Goal: Task Accomplishment & Management: Manage account settings

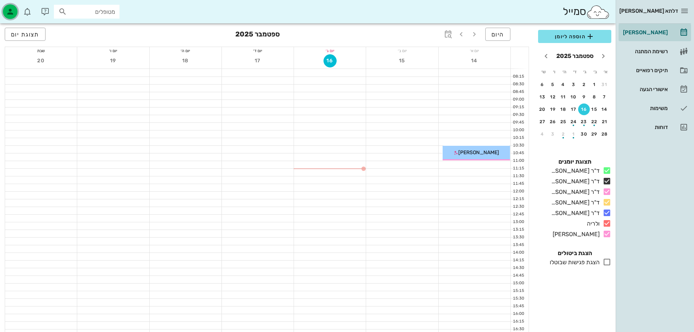
click at [9, 11] on icon "button" at bounding box center [10, 11] width 9 height 9
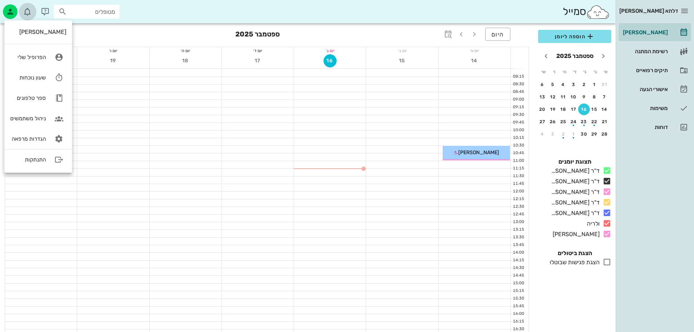
click at [31, 12] on icon "button" at bounding box center [27, 11] width 9 height 9
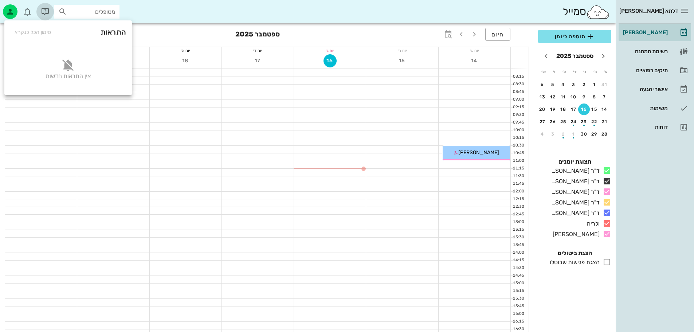
click at [47, 13] on icon "button" at bounding box center [45, 11] width 9 height 9
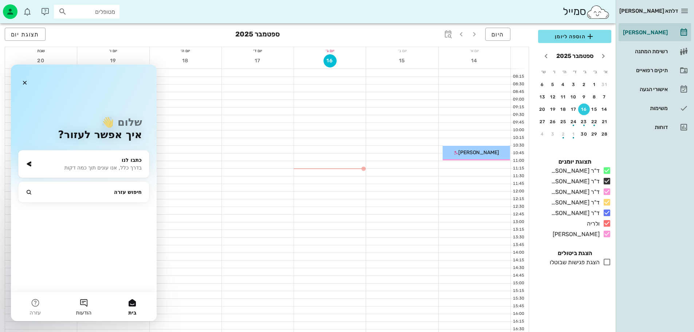
click at [90, 303] on button "הודעות" at bounding box center [83, 306] width 48 height 29
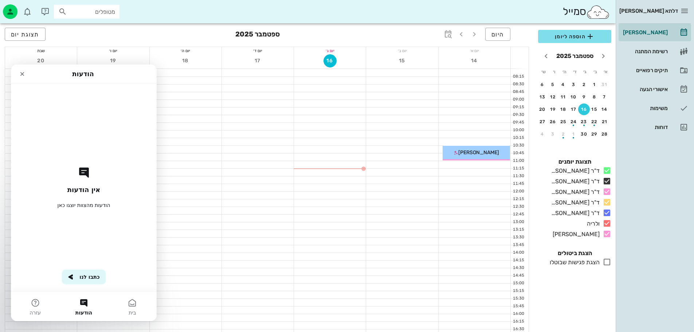
click at [90, 275] on button "כתבו לנו" at bounding box center [83, 277] width 43 height 15
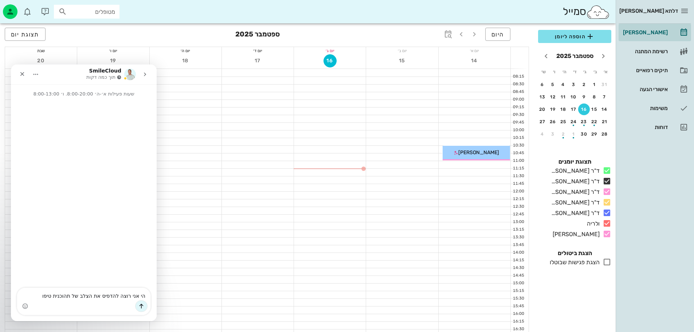
type textarea "הי אני רוצה להדפיס את הצלב של תהוכנית טיפול"
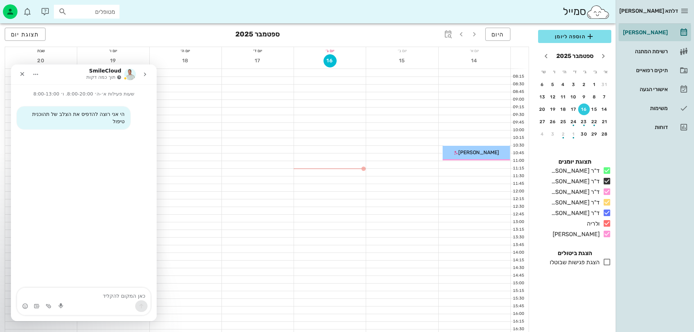
type textarea "א"
type textarea "איך אפשר לעשות את זה?"
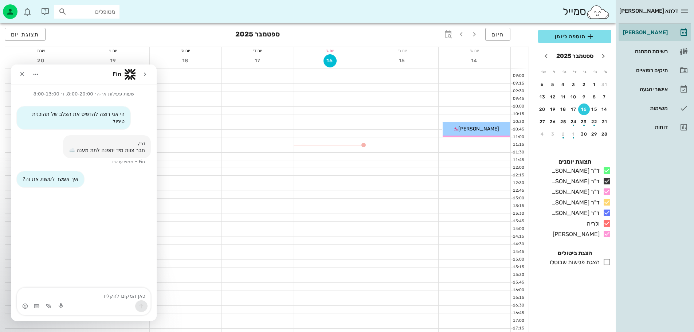
scroll to position [36, 0]
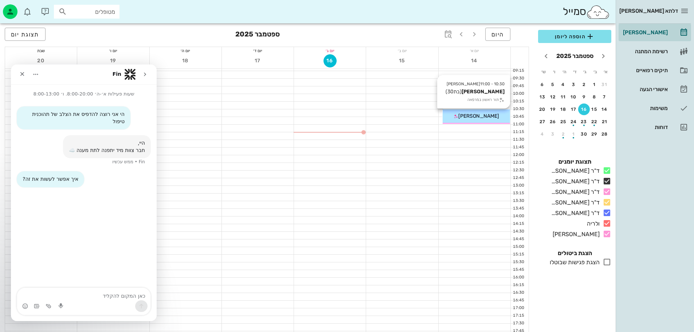
click at [488, 119] on span "[PERSON_NAME]" at bounding box center [478, 116] width 41 height 6
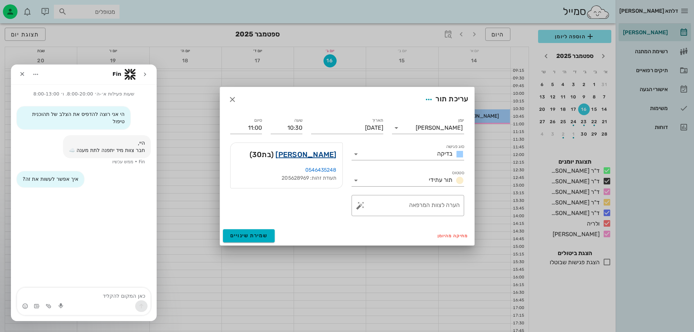
click at [331, 155] on link "[PERSON_NAME]" at bounding box center [306, 155] width 61 height 12
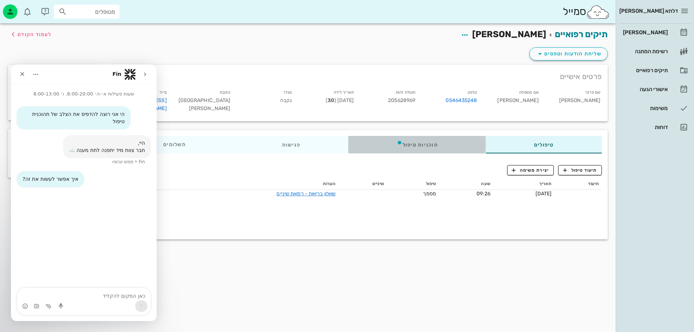
click at [426, 138] on div "תוכניות טיפול" at bounding box center [417, 144] width 137 height 17
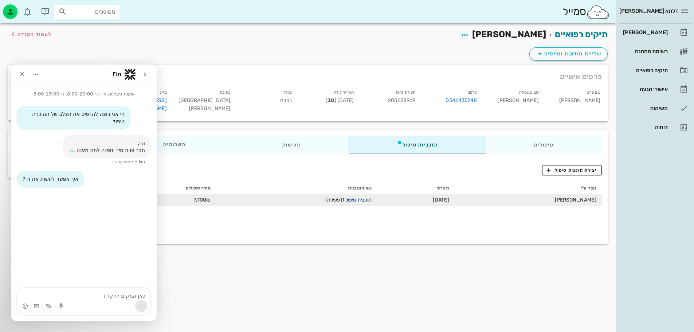
click at [372, 197] on link "תוכנית טיפול 1" at bounding box center [357, 200] width 30 height 6
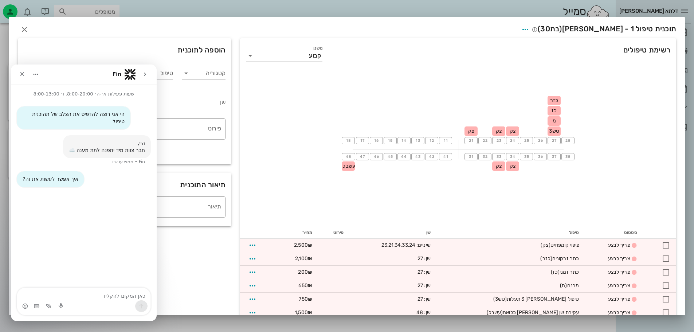
drag, startPoint x: 329, startPoint y: 128, endPoint x: 579, endPoint y: 149, distance: 250.6
click at [569, 153] on div "18 17 16 15 14 13 12 11 21 צק 22 23 צק 24 צק 25 26 27 כזר כז מ טש3 28 48 עשבכ 4…" at bounding box center [458, 148] width 436 height 157
click at [590, 137] on div "18 17 16 15 14 13 12 11 21 צק 22 23 צק 24 צק 25 26 27 כזר כז מ טש3 28 48 עשבכ 4…" at bounding box center [458, 148] width 436 height 157
drag, startPoint x: 553, startPoint y: 227, endPoint x: 542, endPoint y: 208, distance: 21.9
click at [553, 226] on div "רשימת טיפולים משנן קבוע 18 17 16 15 14 13 12 11 21 צק 22 23 צק 24 צק 25 26 27 כ…" at bounding box center [458, 188] width 436 height 301
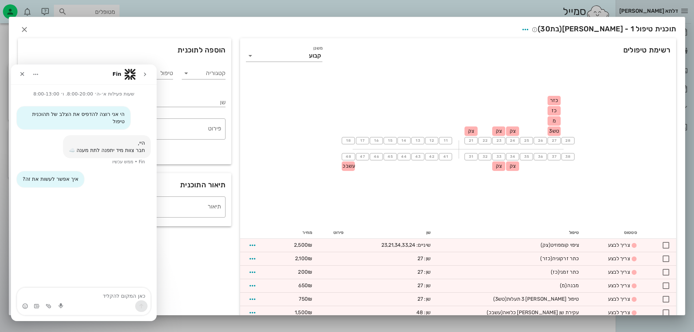
drag, startPoint x: 364, startPoint y: 154, endPoint x: 323, endPoint y: 155, distance: 40.8
click at [317, 156] on div "18 17 16 15 14 13 12 11 21 צק 22 23 צק 24 צק 25 26 27 כזר כז מ טש3 28 48 עשבכ 4…" at bounding box center [458, 148] width 436 height 157
click at [532, 29] on span "button" at bounding box center [525, 29] width 13 height 9
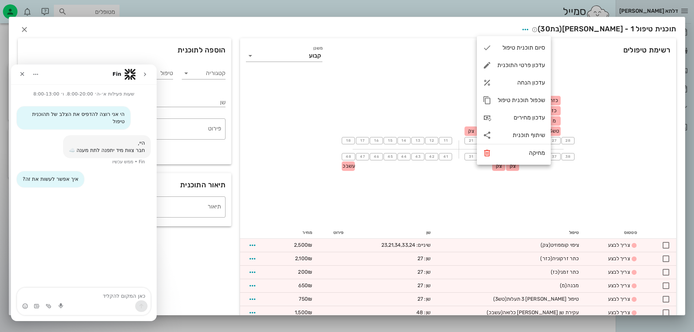
click at [446, 211] on div "18 17 16 15 14 13 12 11 21 צק 22 23 צק 24 צק 25 26 27 כזר כז מ טש3 28 48 עשבכ 4…" at bounding box center [458, 148] width 436 height 157
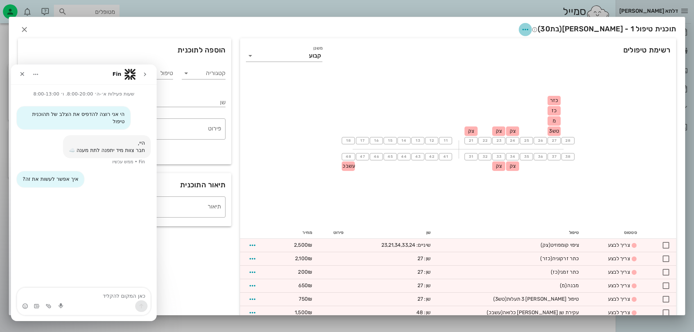
click at [530, 27] on icon "button" at bounding box center [525, 29] width 9 height 9
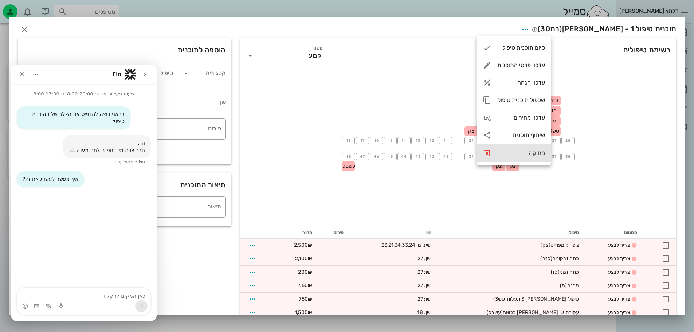
click at [531, 155] on div "מחיקה" at bounding box center [521, 152] width 48 height 7
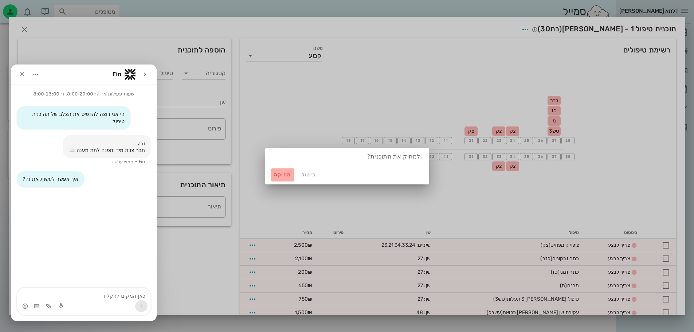
click at [282, 173] on span "מחיקה" at bounding box center [282, 175] width 17 height 6
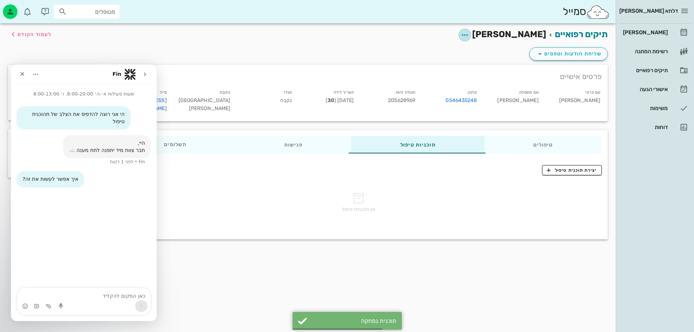
click at [469, 34] on icon "button" at bounding box center [465, 35] width 9 height 9
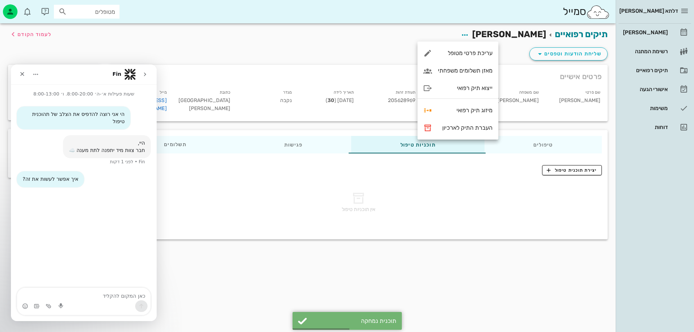
click at [487, 190] on div "אין תוכניות טיפול" at bounding box center [358, 203] width 487 height 51
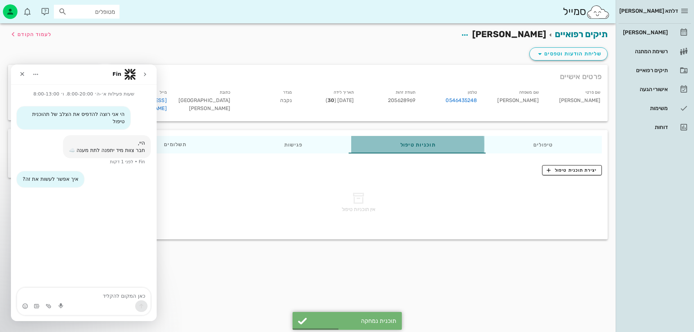
click at [410, 141] on div "תוכניות טיפול" at bounding box center [418, 144] width 133 height 17
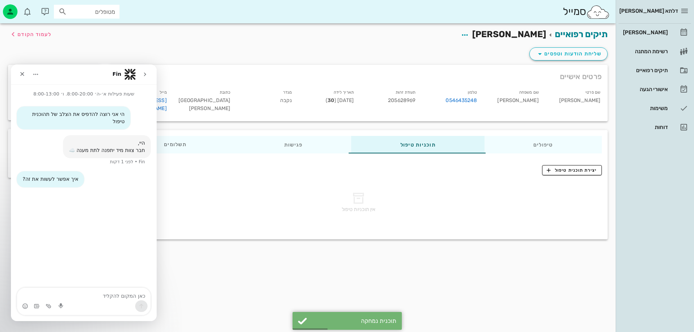
click at [573, 178] on div "אין תוכניות טיפול" at bounding box center [358, 203] width 487 height 51
click at [576, 167] on span "יצירת תוכנית טיפול" at bounding box center [572, 170] width 50 height 7
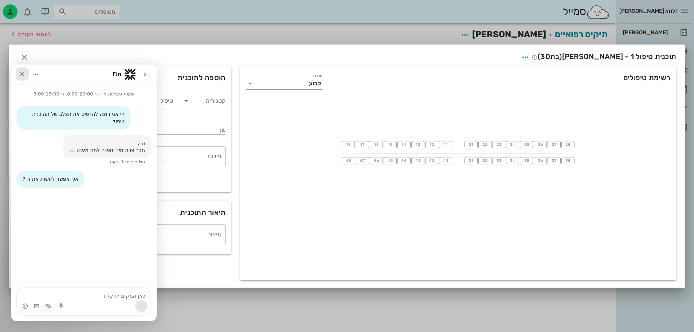
click at [22, 74] on icon "סגור" at bounding box center [22, 74] width 6 height 6
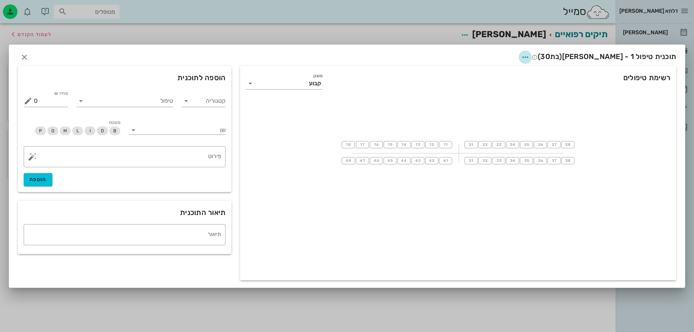
click at [530, 58] on icon "button" at bounding box center [525, 57] width 9 height 9
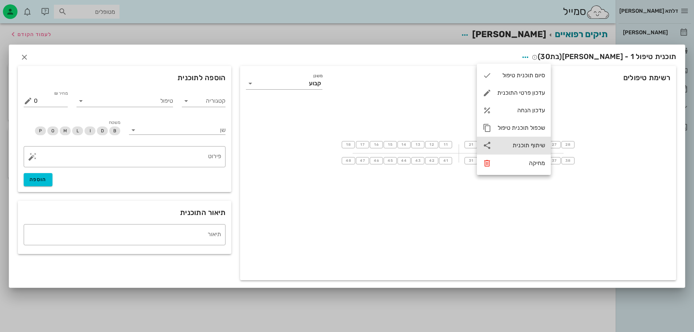
click at [533, 143] on div "שיתוף תוכנית" at bounding box center [521, 145] width 48 height 7
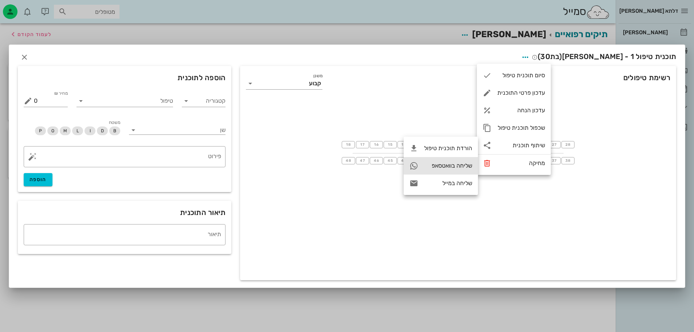
click at [464, 164] on div "שליחה בוואטסאפ" at bounding box center [448, 165] width 48 height 7
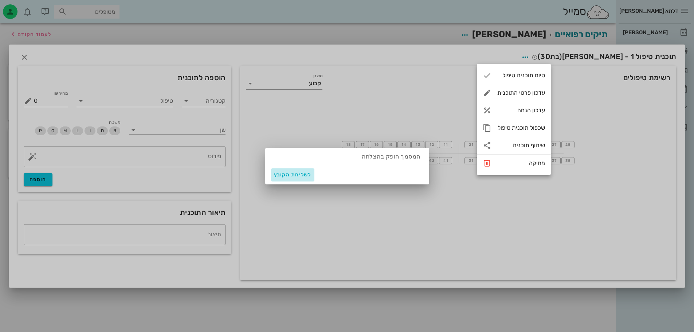
click at [300, 174] on span "לשליחת הקובץ" at bounding box center [293, 175] width 38 height 6
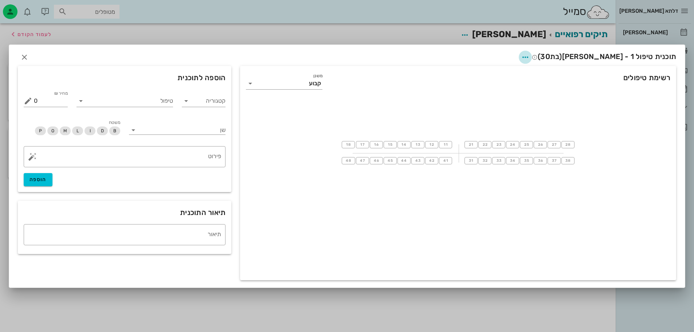
click at [530, 56] on icon "button" at bounding box center [525, 57] width 9 height 9
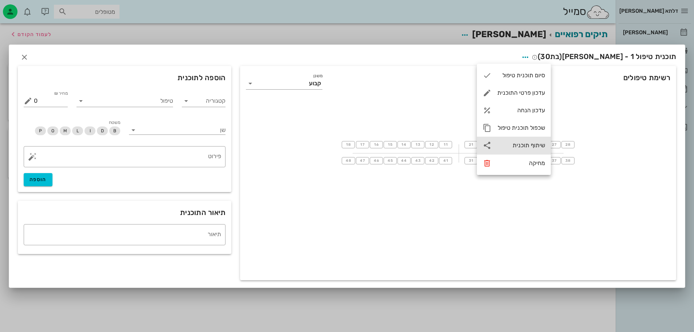
click at [532, 145] on div "שיתוף תוכנית" at bounding box center [521, 145] width 48 height 7
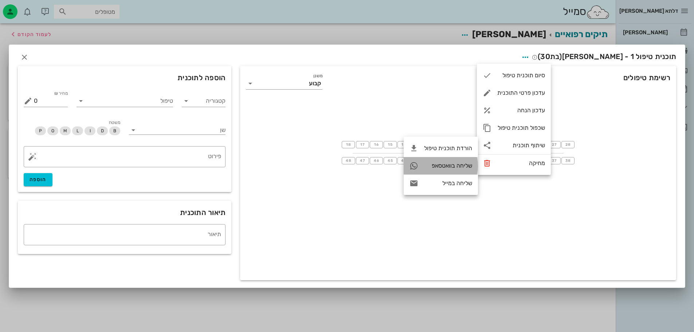
click at [460, 166] on div "שליחה בוואטסאפ" at bounding box center [448, 165] width 48 height 7
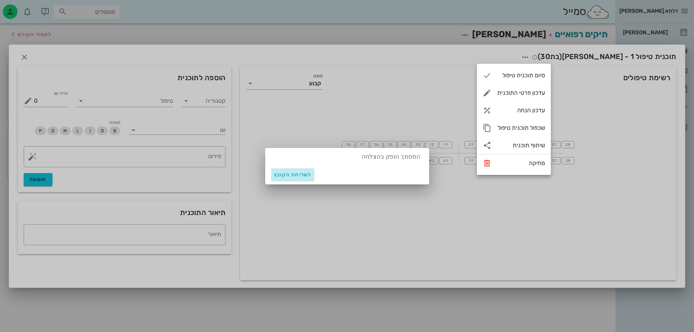
click at [297, 173] on span "לשליחת הקובץ" at bounding box center [293, 175] width 38 height 6
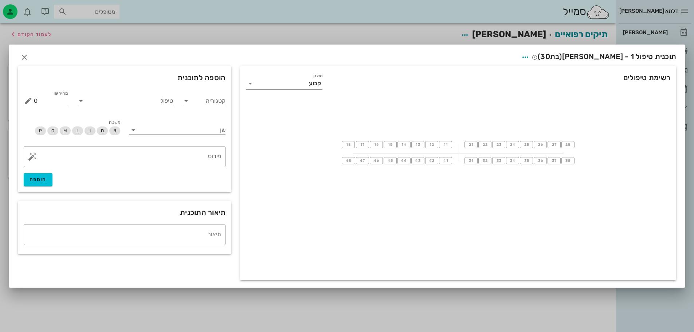
drag, startPoint x: 319, startPoint y: 160, endPoint x: 579, endPoint y: 145, distance: 260.3
click at [580, 145] on div "18 17 16 15 14 13 12 11 21 22 23 24 25 26 27 28 48 47 46 45 44 43 42 41 31 32 3…" at bounding box center [458, 152] width 436 height 109
click at [25, 58] on icon "button" at bounding box center [24, 57] width 9 height 9
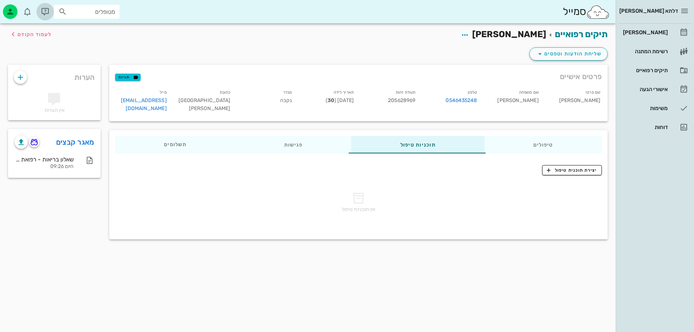
click at [44, 10] on icon "button" at bounding box center [45, 11] width 9 height 9
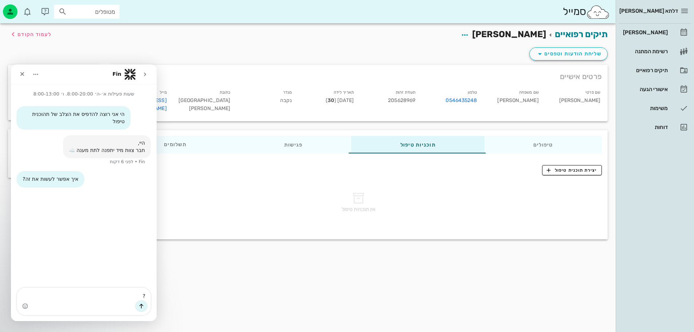
type textarea "??"
drag, startPoint x: 663, startPoint y: 32, endPoint x: 651, endPoint y: 36, distance: 12.9
click at [663, 32] on div "[PERSON_NAME]" at bounding box center [645, 33] width 46 height 6
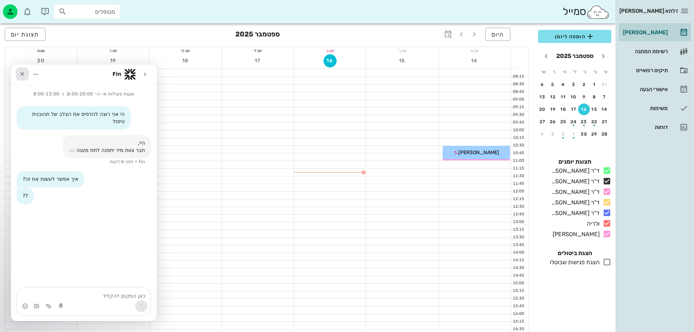
click at [22, 76] on icon "סגור" at bounding box center [22, 74] width 6 height 6
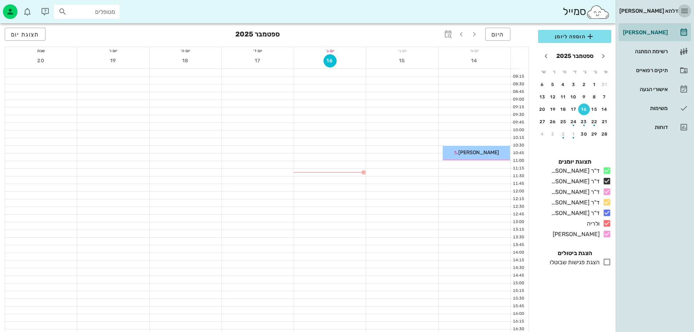
click at [684, 7] on icon "button" at bounding box center [684, 11] width 9 height 9
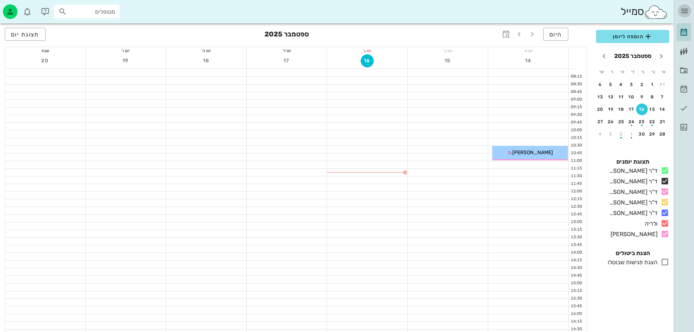
click at [689, 11] on icon "button" at bounding box center [684, 11] width 9 height 9
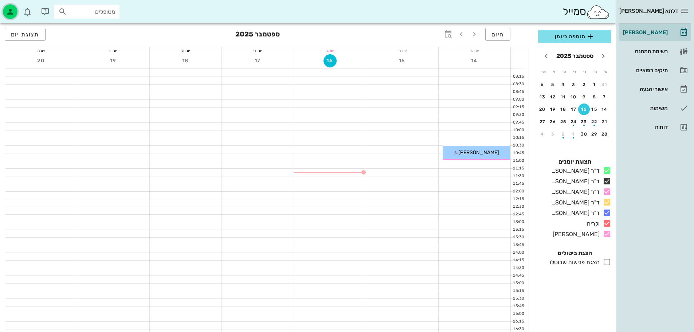
click at [11, 13] on icon "button" at bounding box center [10, 11] width 9 height 9
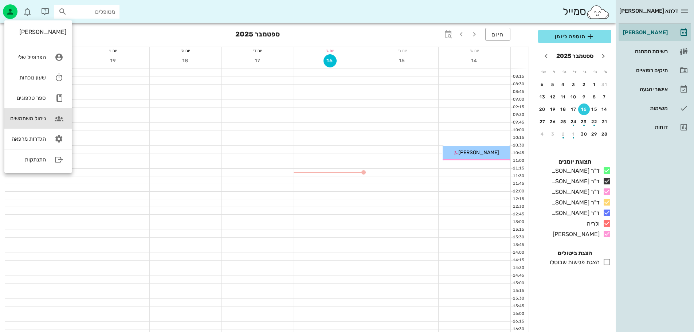
click at [37, 119] on div "ניהול משתמשים" at bounding box center [28, 118] width 36 height 7
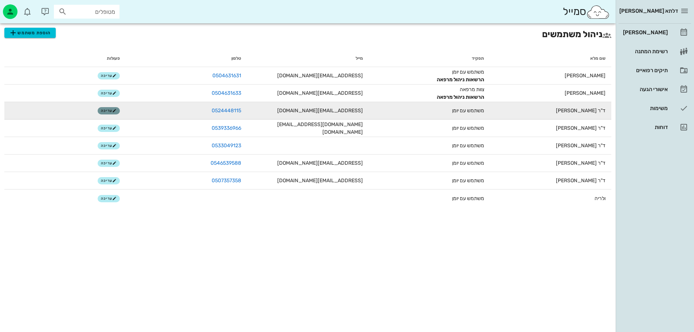
click at [106, 113] on span "עריכה" at bounding box center [109, 111] width 16 height 4
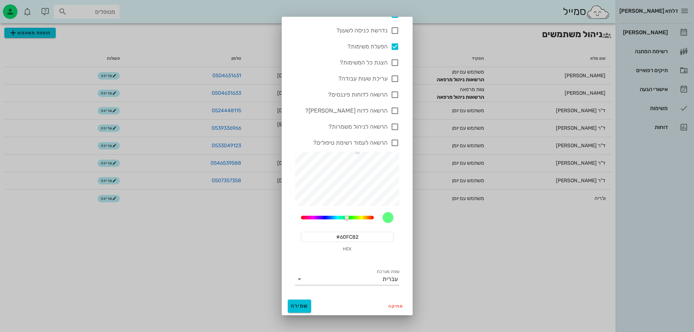
scroll to position [184, 0]
click at [397, 305] on span "מחיקה" at bounding box center [396, 305] width 15 height 5
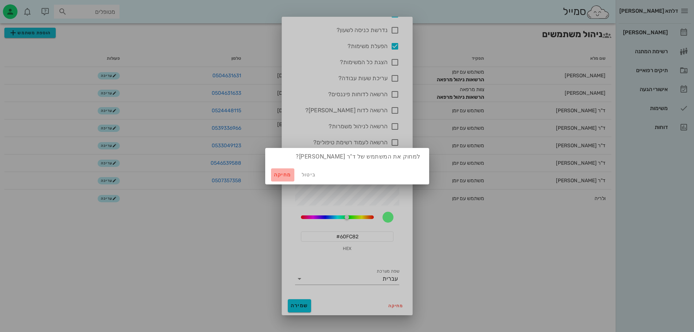
drag, startPoint x: 278, startPoint y: 175, endPoint x: 299, endPoint y: 170, distance: 21.4
click at [279, 175] on span "מחיקה" at bounding box center [282, 175] width 17 height 6
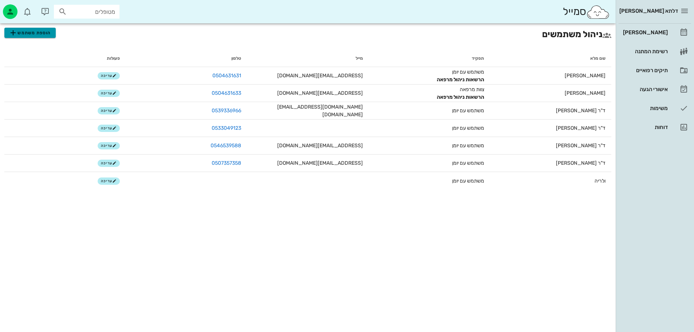
click at [29, 30] on span "הוספת משתמש" at bounding box center [30, 32] width 42 height 9
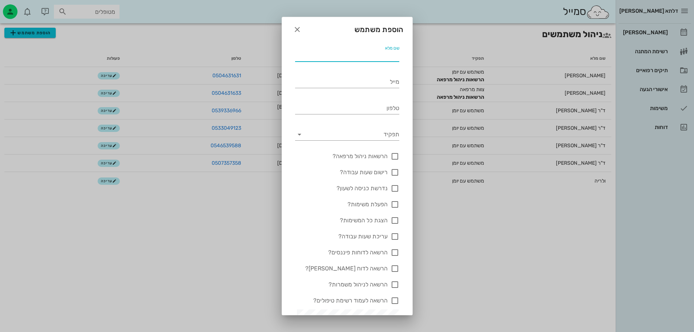
drag, startPoint x: 375, startPoint y: 54, endPoint x: 375, endPoint y: 58, distance: 4.4
click at [375, 54] on input "שם מלא" at bounding box center [347, 56] width 104 height 12
type input "s"
type input "ד"ר [PERSON_NAME]"
click at [397, 108] on input "טלפון" at bounding box center [347, 108] width 104 height 12
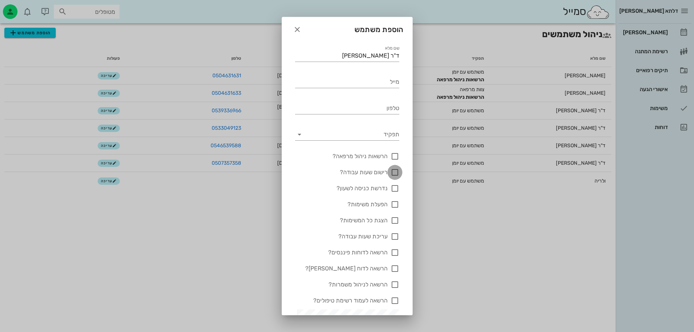
click at [396, 173] on div at bounding box center [395, 172] width 12 height 12
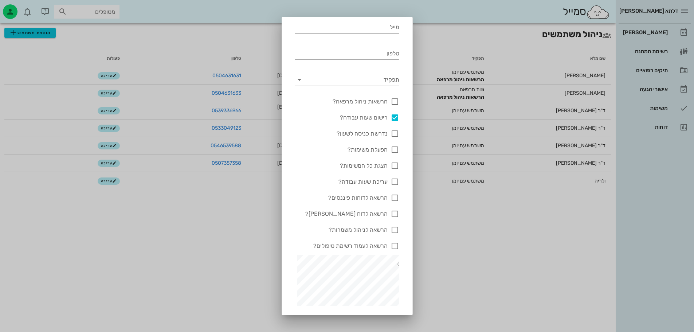
scroll to position [73, 0]
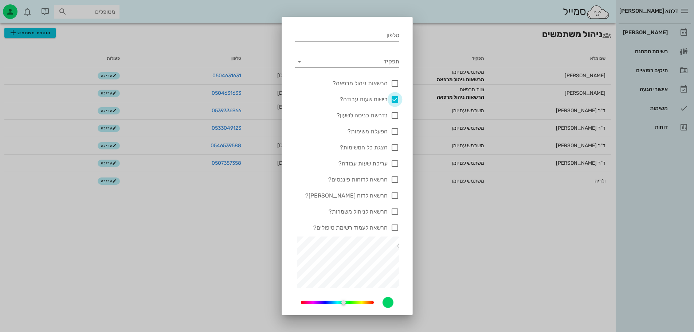
click at [397, 99] on div at bounding box center [395, 99] width 12 height 12
click at [396, 99] on div at bounding box center [395, 99] width 12 height 12
checkbox input "true"
click at [393, 226] on div at bounding box center [395, 228] width 12 height 12
checkbox input "true"
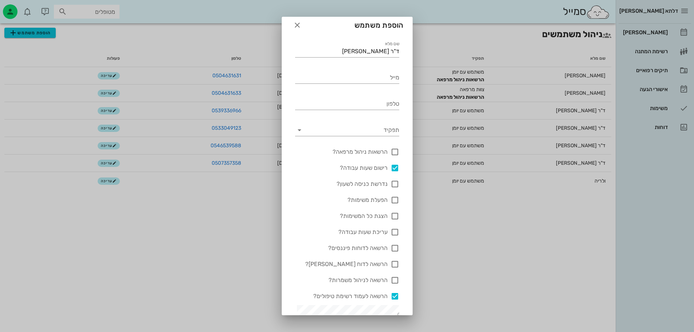
scroll to position [0, 0]
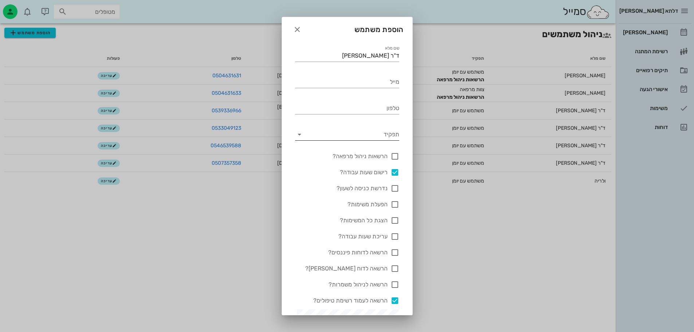
click at [378, 136] on input "תפקיד" at bounding box center [352, 135] width 94 height 12
click at [385, 139] on div "משתמש עם יומן" at bounding box center [350, 140] width 87 height 7
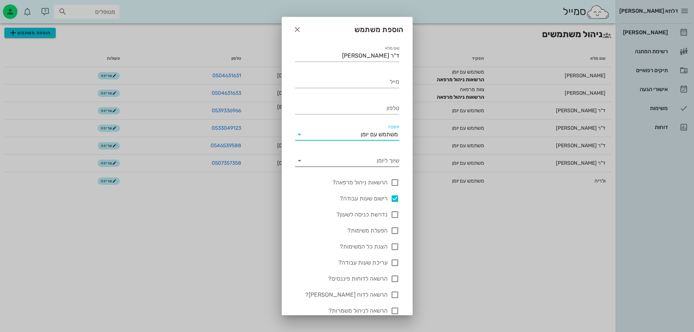
click at [387, 160] on input "שיוך ליומן" at bounding box center [353, 161] width 93 height 12
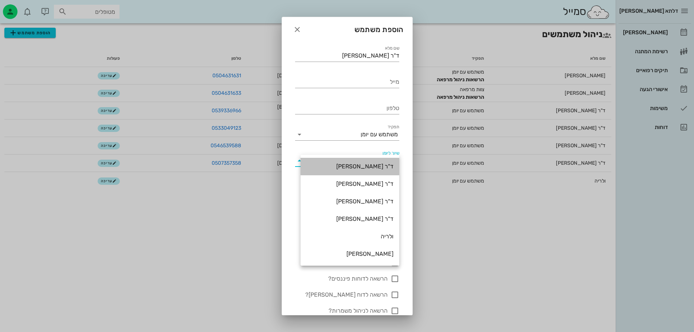
click at [387, 160] on div "ד"ר [PERSON_NAME]" at bounding box center [350, 167] width 87 height 16
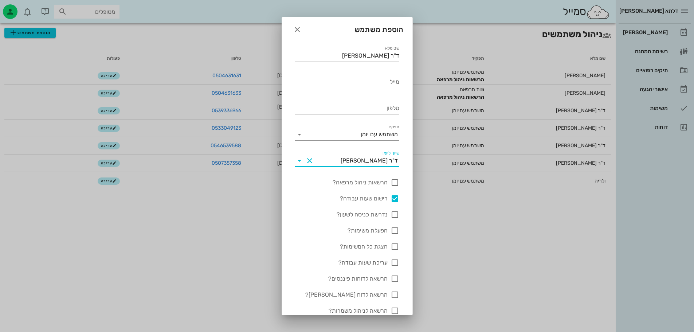
click at [391, 80] on div "מייל" at bounding box center [347, 82] width 104 height 12
click at [390, 109] on input "טלפון" at bounding box center [347, 108] width 104 height 12
type input "0532224709"
click at [360, 81] on input "מייל" at bounding box center [347, 82] width 104 height 12
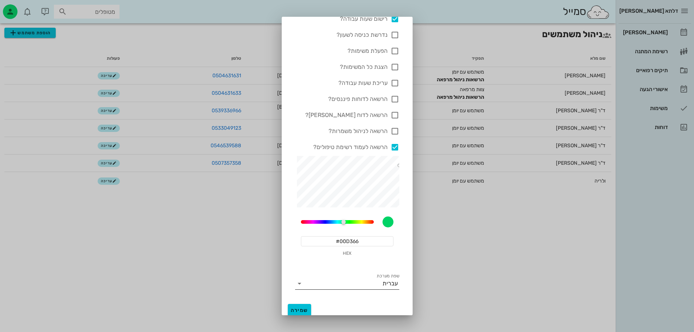
scroll to position [184, 0]
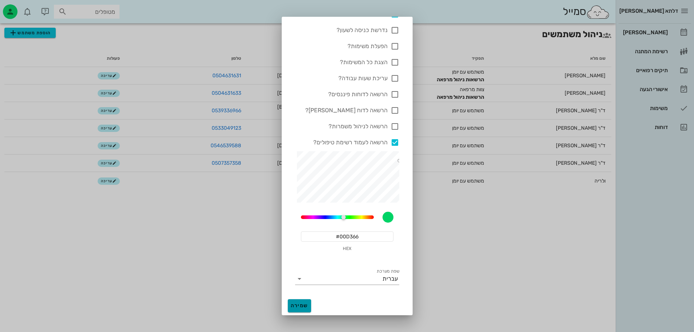
click at [310, 302] on button "שמירה" at bounding box center [299, 305] width 23 height 13
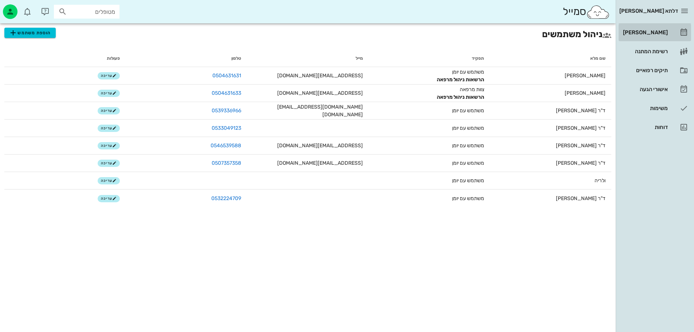
click at [654, 35] on div "[PERSON_NAME]" at bounding box center [645, 33] width 46 height 6
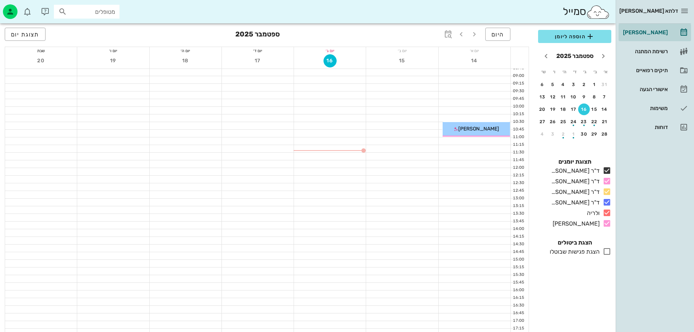
scroll to position [36, 0]
click at [44, 7] on button "button" at bounding box center [44, 11] width 17 height 17
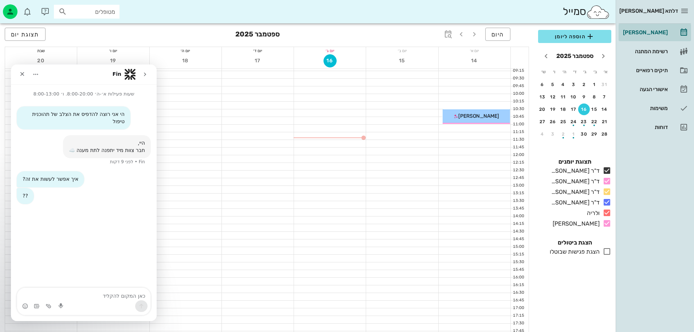
click at [102, 306] on div "Intercom Messenger" at bounding box center [83, 306] width 133 height 12
drag, startPoint x: 106, startPoint y: 300, endPoint x: 115, endPoint y: 298, distance: 9.6
click at [107, 300] on div "Intercom Messenger" at bounding box center [83, 301] width 133 height 27
click at [116, 298] on textarea "כאן המקום להקליד" at bounding box center [83, 294] width 133 height 12
type textarea "ואני רוצה להוסיף גם יומן לד"ר [PERSON_NAME]"
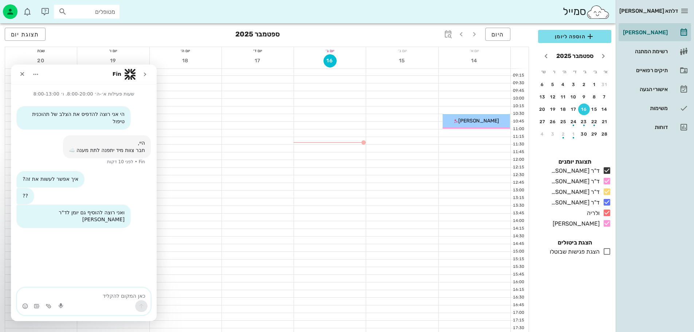
scroll to position [0, 0]
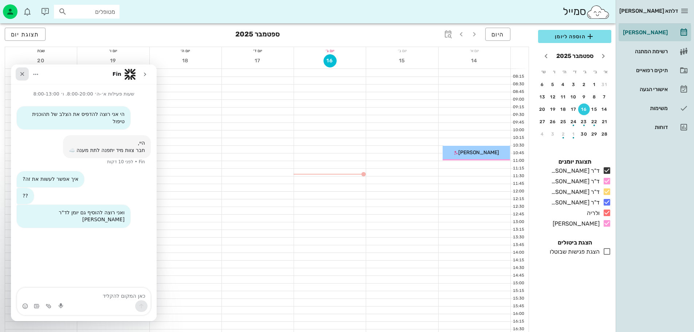
drag, startPoint x: 19, startPoint y: 77, endPoint x: 27, endPoint y: 94, distance: 18.6
click at [19, 77] on div "סגור" at bounding box center [22, 73] width 13 height 13
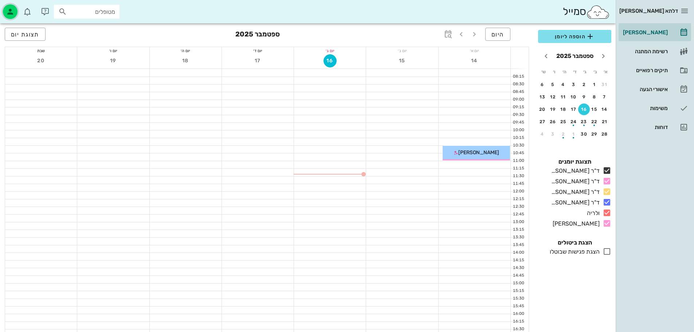
click at [4, 12] on div "button" at bounding box center [10, 11] width 15 height 15
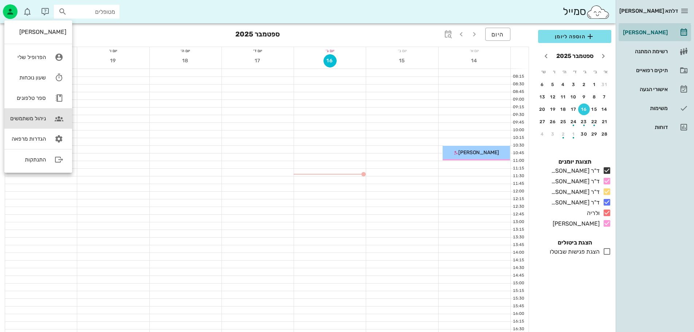
click at [34, 117] on div "ניהול משתמשים" at bounding box center [28, 118] width 36 height 7
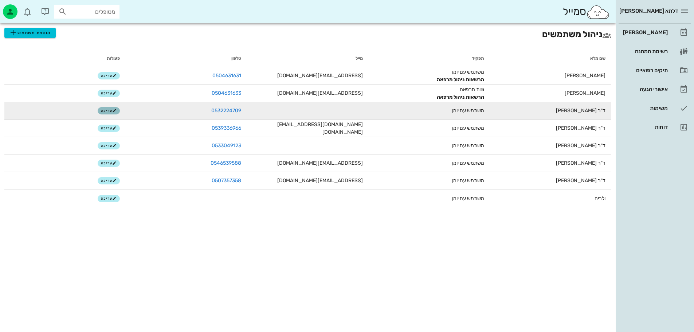
click at [109, 111] on span "עריכה" at bounding box center [109, 111] width 16 height 4
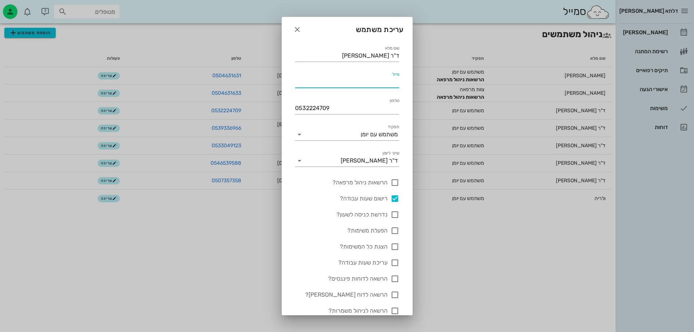
click at [351, 84] on input "מייל" at bounding box center [347, 82] width 104 height 12
paste input "[EMAIL_ADDRESS][DOMAIN_NAME]"
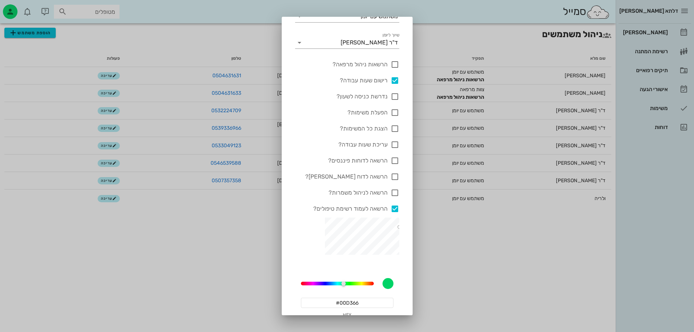
scroll to position [184, 0]
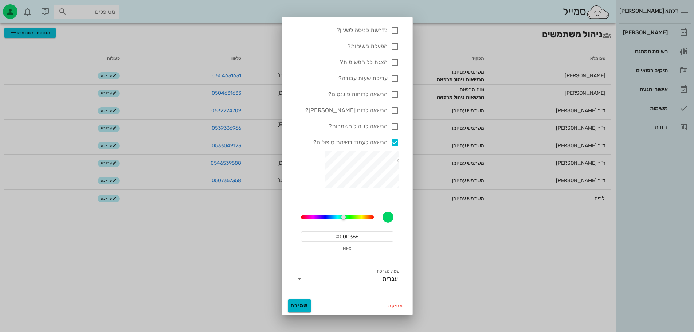
type input "[EMAIL_ADDRESS][DOMAIN_NAME]"
click at [303, 303] on span "שמירה" at bounding box center [299, 306] width 17 height 6
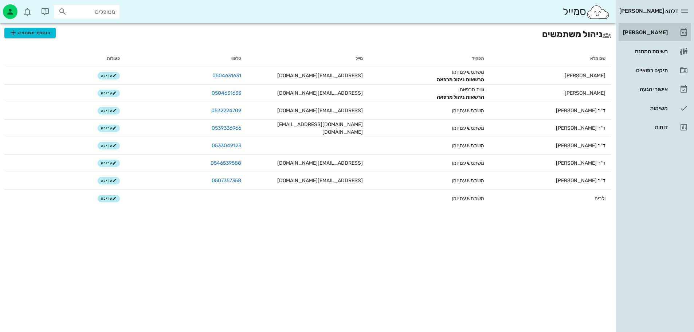
click at [648, 30] on div "[PERSON_NAME]" at bounding box center [645, 33] width 46 height 6
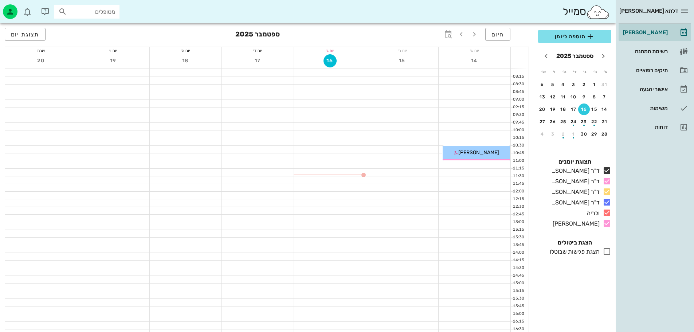
click at [391, 31] on div "היום [DATE] תצוגת יום" at bounding box center [267, 34] width 524 height 23
click at [45, 11] on icon "button" at bounding box center [45, 11] width 9 height 9
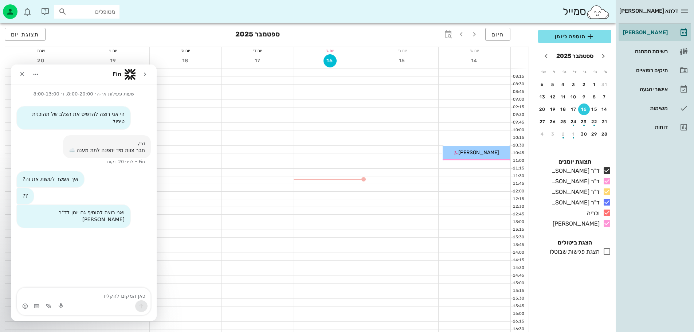
click at [113, 304] on div "Intercom Messenger" at bounding box center [83, 306] width 133 height 12
click at [132, 300] on div "Intercom Messenger" at bounding box center [83, 306] width 133 height 12
drag, startPoint x: 133, startPoint y: 298, endPoint x: 140, endPoint y: 313, distance: 16.3
click at [133, 298] on textarea "כאן המקום להקליד" at bounding box center [83, 294] width 133 height 12
type textarea "ו"
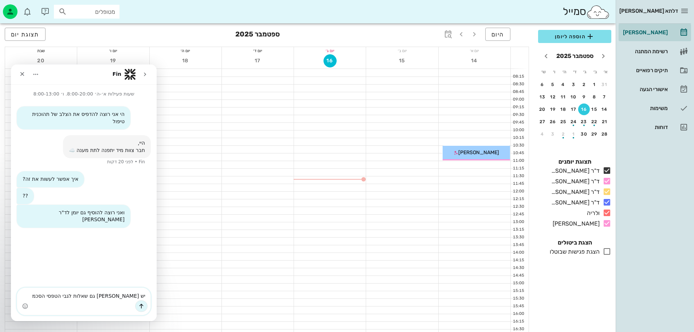
type textarea "יש [PERSON_NAME] גם שאלות לגבי הטפסי הסכמה"
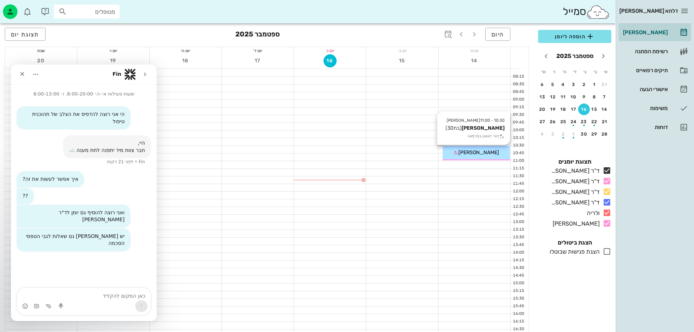
click at [487, 151] on span "[PERSON_NAME]" at bounding box center [478, 152] width 41 height 6
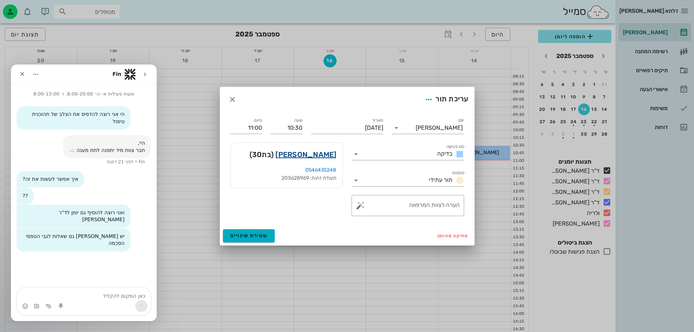
click at [311, 156] on link "[PERSON_NAME]" at bounding box center [306, 155] width 61 height 12
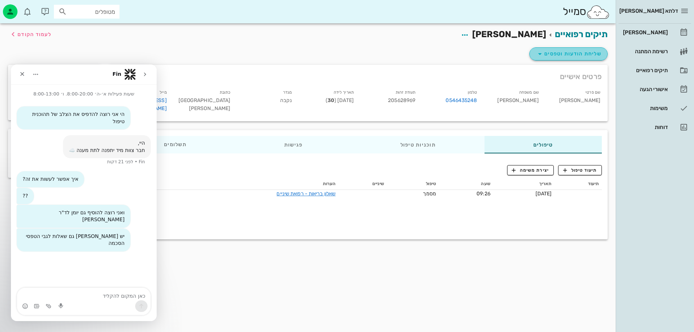
click at [538, 56] on icon "button" at bounding box center [540, 54] width 9 height 9
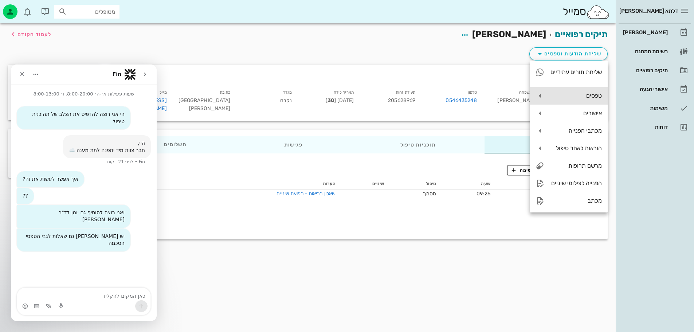
click at [582, 95] on div "טפסים" at bounding box center [576, 95] width 52 height 7
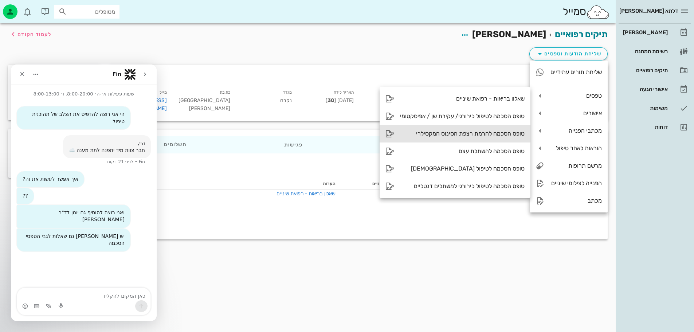
click at [390, 135] on icon at bounding box center [390, 133] width 9 height 9
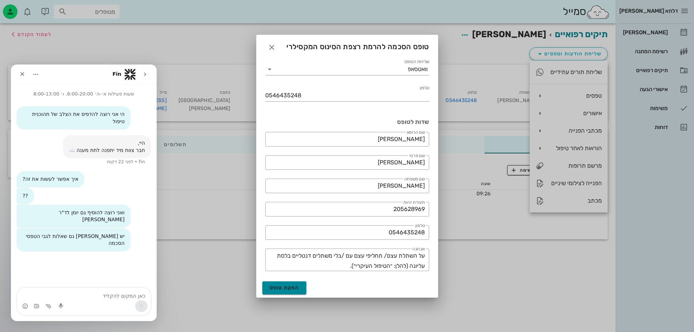
click at [293, 291] on button "הפקת טופס" at bounding box center [284, 287] width 44 height 13
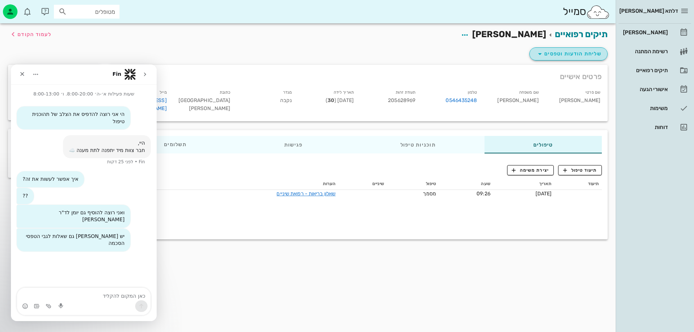
click at [549, 51] on span "שליחת הודעות וטפסים" at bounding box center [569, 54] width 66 height 9
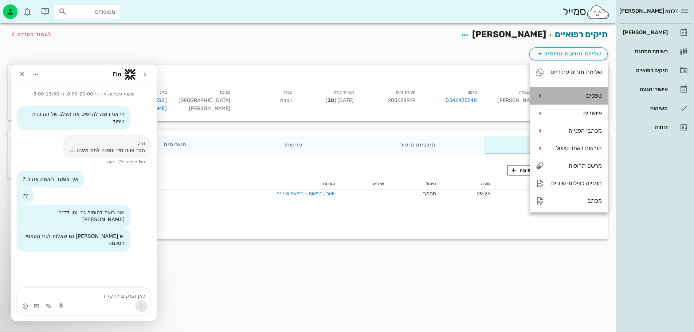
click at [586, 97] on div "טפסים" at bounding box center [576, 95] width 52 height 7
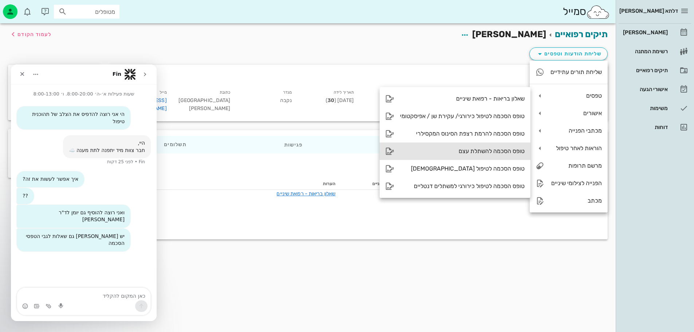
click at [492, 155] on div "טופס הסכמה להשתלת עצם" at bounding box center [462, 151] width 125 height 7
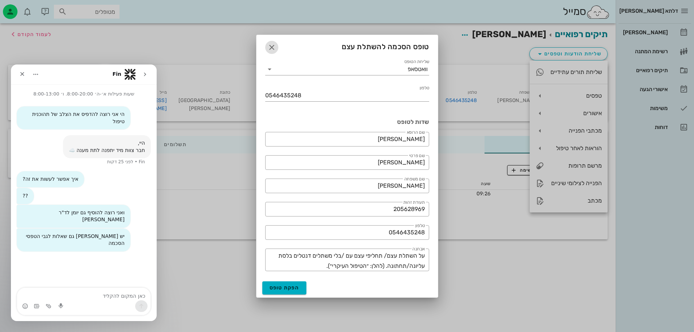
click at [275, 52] on button "button" at bounding box center [271, 47] width 13 height 13
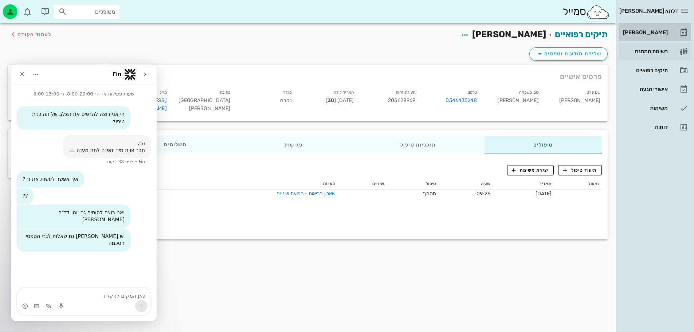
drag, startPoint x: 652, startPoint y: 35, endPoint x: 644, endPoint y: 56, distance: 22.4
click at [652, 35] on div "[PERSON_NAME]" at bounding box center [645, 33] width 46 height 6
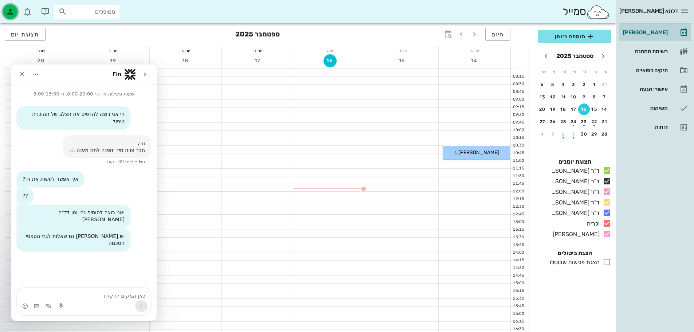
drag, startPoint x: 5, startPoint y: 14, endPoint x: 9, endPoint y: 15, distance: 3.7
click at [6, 15] on div "button" at bounding box center [10, 11] width 15 height 15
click at [23, 75] on icon "סגור" at bounding box center [22, 74] width 6 height 6
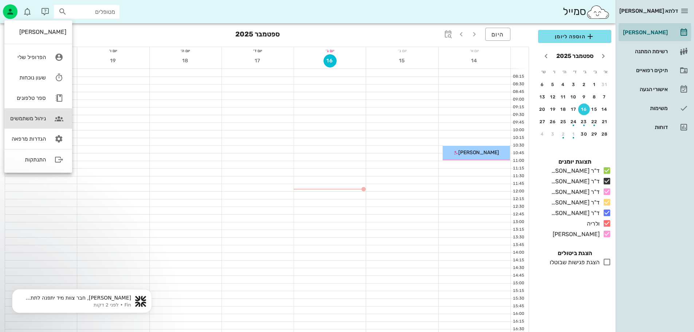
click at [38, 121] on div "ניהול משתמשים" at bounding box center [28, 118] width 36 height 7
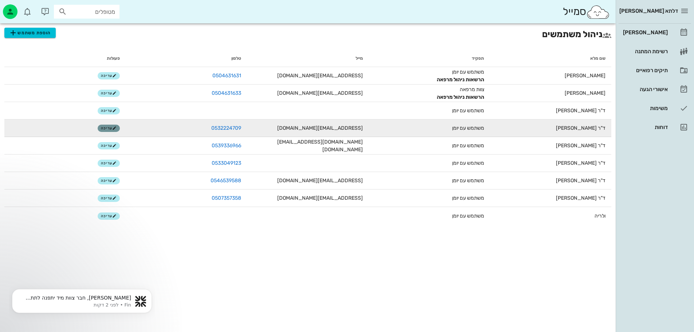
click at [108, 126] on span "עריכה" at bounding box center [109, 128] width 16 height 4
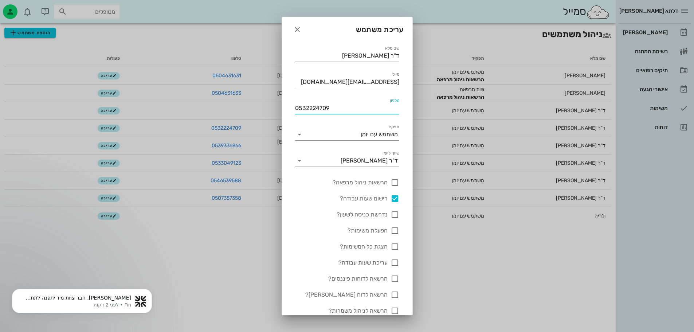
drag, startPoint x: 339, startPoint y: 109, endPoint x: 269, endPoint y: 104, distance: 70.6
click at [269, 104] on div "דלתא [PERSON_NAME] יומן מרפאה רשימת המתנה תיקים רפואיים אישורי הגעה משימות דוחו…" at bounding box center [347, 166] width 694 height 332
click at [302, 31] on icon "button" at bounding box center [297, 29] width 9 height 9
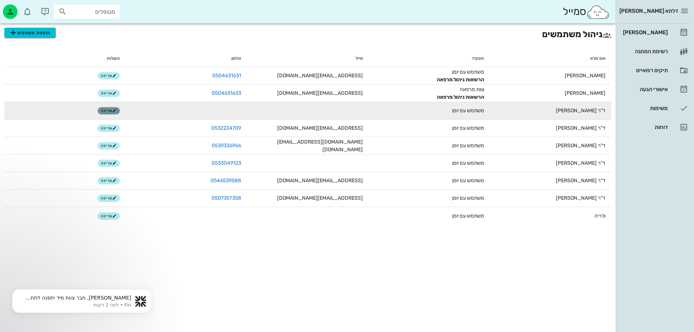
drag, startPoint x: 119, startPoint y: 112, endPoint x: 113, endPoint y: 111, distance: 6.3
click at [113, 111] on button "עריכה" at bounding box center [109, 110] width 22 height 7
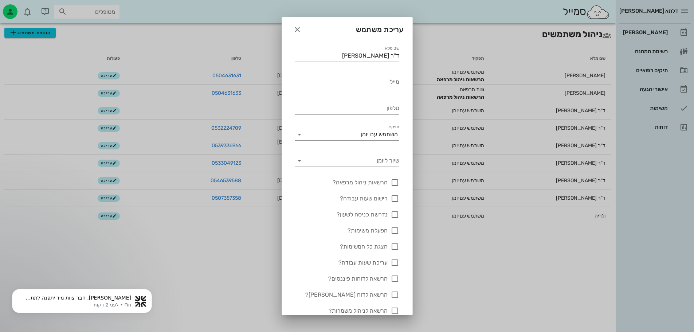
click at [379, 104] on input "טלפון" at bounding box center [347, 108] width 104 height 12
paste input "0532224709"
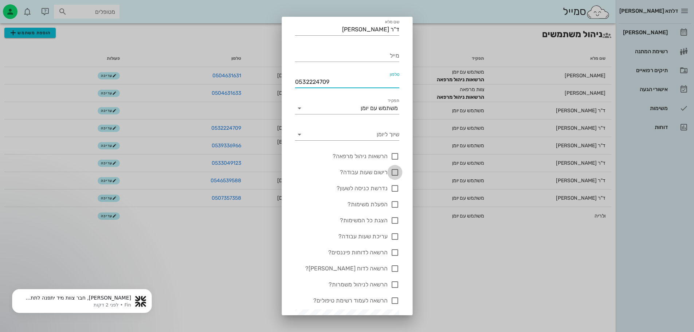
scroll to position [73, 0]
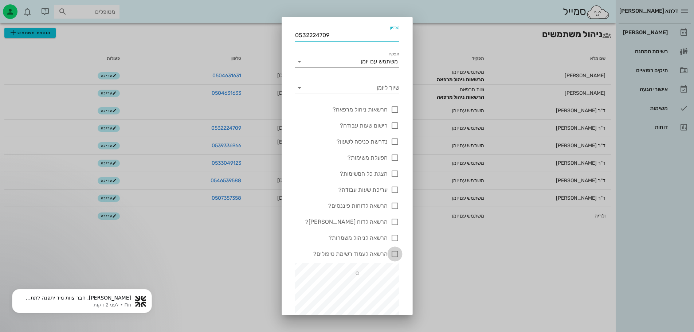
type input "0532224709"
click at [395, 252] on div at bounding box center [395, 254] width 12 height 12
checkbox input "true"
click at [390, 127] on div at bounding box center [395, 126] width 12 height 12
checkbox input "true"
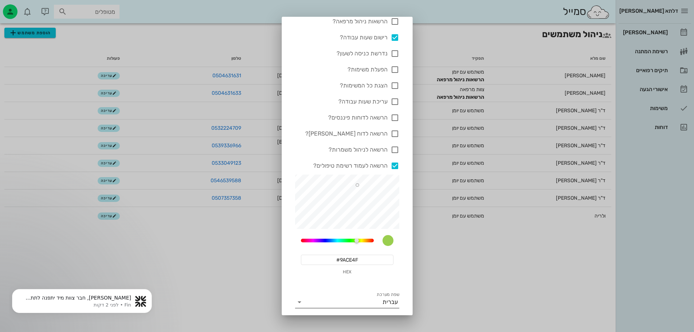
scroll to position [184, 0]
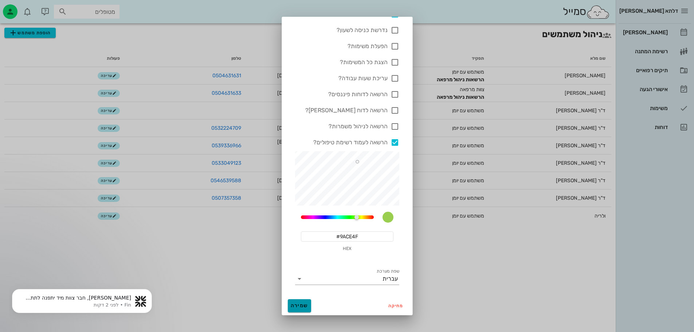
click at [310, 309] on button "שמירה" at bounding box center [299, 305] width 23 height 13
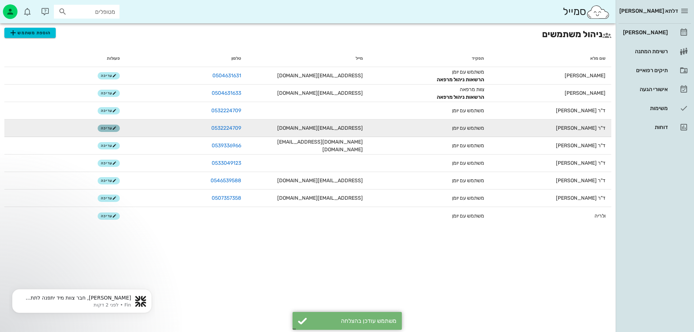
click at [106, 129] on span "עריכה" at bounding box center [109, 128] width 16 height 4
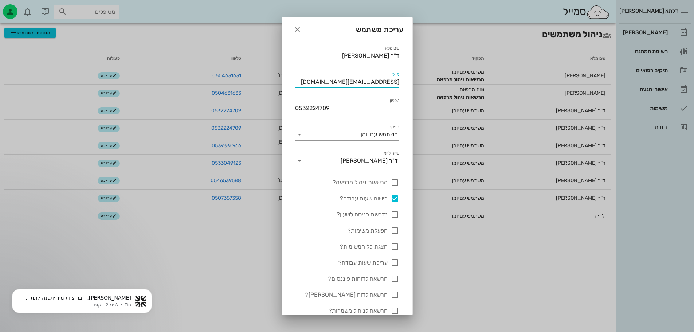
drag, startPoint x: 313, startPoint y: 81, endPoint x: 408, endPoint y: 81, distance: 95.1
click at [408, 81] on div "שם מלא ד"ר [PERSON_NAME] נאסר מייל [EMAIL_ADDRESS][DOMAIN_NAME] טלפון 053222470…" at bounding box center [347, 260] width 130 height 441
click at [302, 31] on icon "button" at bounding box center [297, 29] width 9 height 9
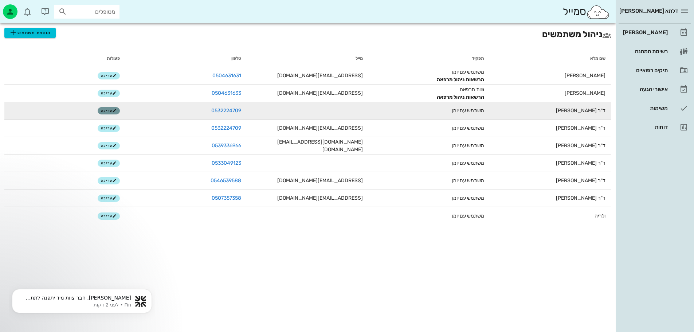
click at [109, 112] on span "עריכה" at bounding box center [109, 111] width 16 height 4
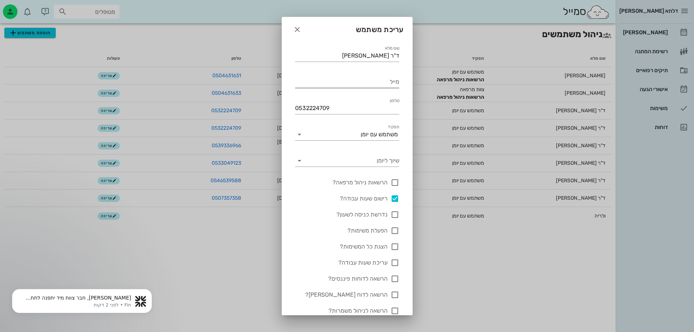
click at [336, 83] on input "מייל" at bounding box center [347, 82] width 104 height 12
paste input "[EMAIL_ADDRESS][DOMAIN_NAME]"
type input "[EMAIL_ADDRESS][DOMAIN_NAME]"
click at [387, 160] on input "שיוך ליומן" at bounding box center [353, 161] width 93 height 12
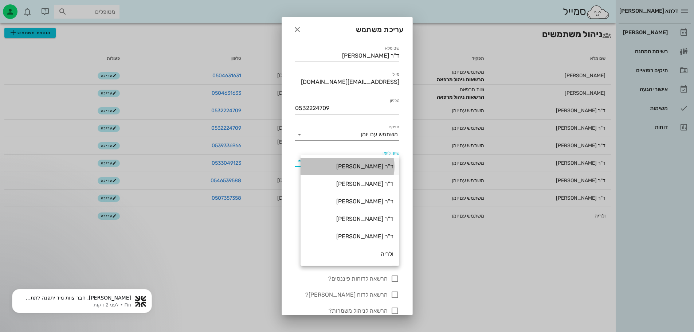
click at [382, 169] on div "ד"ר [PERSON_NAME]" at bounding box center [350, 166] width 87 height 7
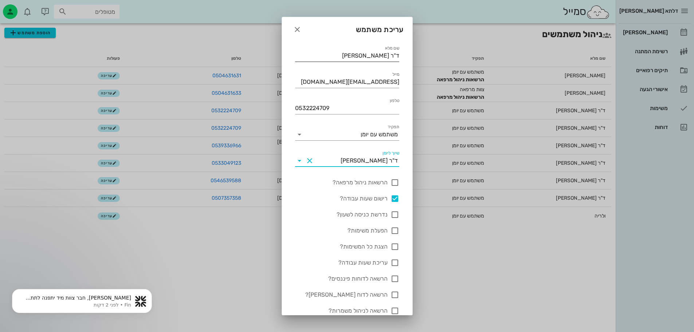
click at [354, 50] on input "ד"ר [PERSON_NAME]" at bounding box center [347, 56] width 104 height 12
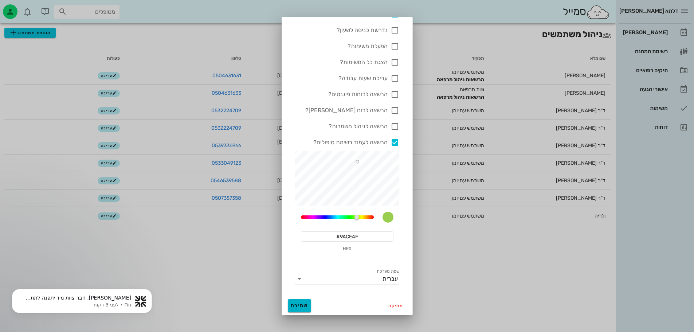
type input "ד"ר [PERSON_NAME]"
click at [308, 306] on span "שמירה" at bounding box center [299, 306] width 17 height 6
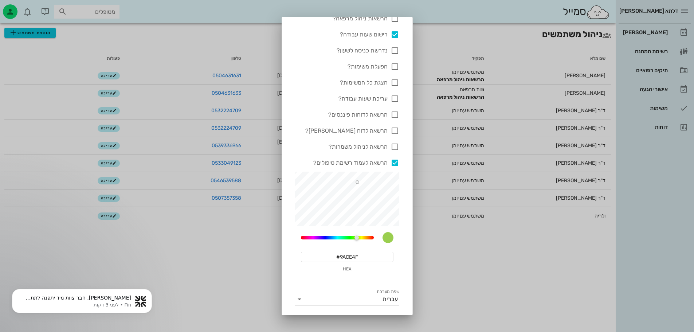
scroll to position [212, 0]
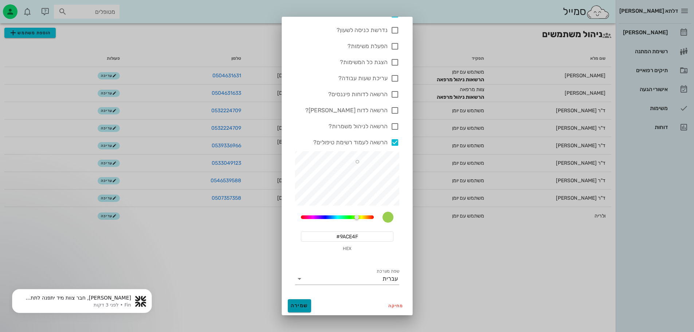
click at [300, 308] on span "שמירה" at bounding box center [299, 306] width 17 height 6
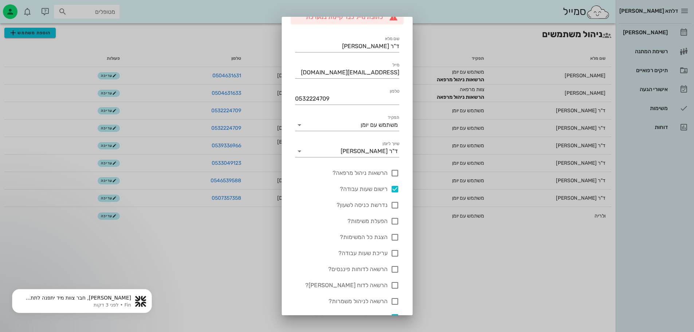
scroll to position [0, 0]
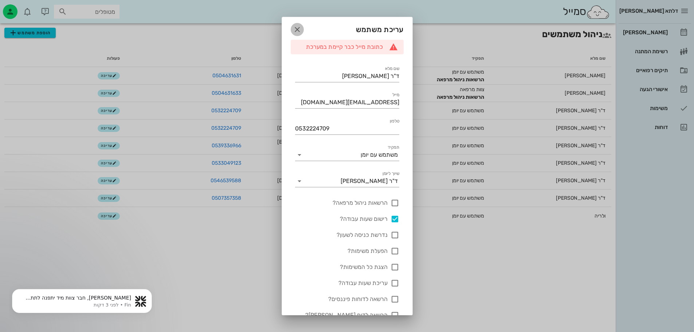
click at [302, 30] on icon "button" at bounding box center [297, 29] width 9 height 9
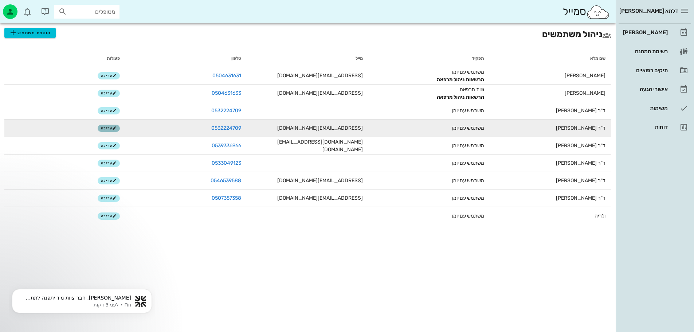
click at [111, 128] on span "עריכה" at bounding box center [109, 128] width 16 height 4
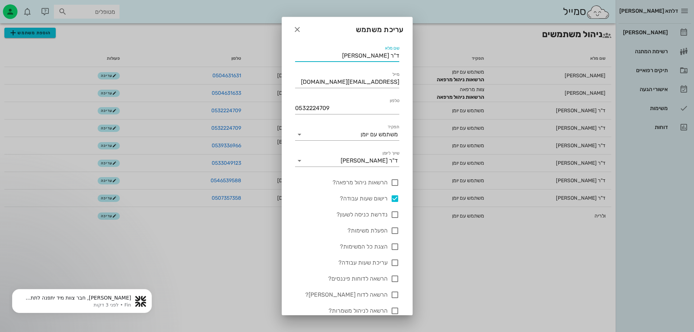
drag, startPoint x: 346, startPoint y: 52, endPoint x: 387, endPoint y: 58, distance: 41.2
click at [387, 58] on input "ד"ר [PERSON_NAME]" at bounding box center [347, 56] width 104 height 12
type input "ד"ר"
drag, startPoint x: 343, startPoint y: 112, endPoint x: 255, endPoint y: 106, distance: 87.3
click at [264, 107] on div "דלתא [PERSON_NAME] יומן מרפאה רשימת המתנה תיקים רפואיים אישורי הגעה משימות דוחו…" at bounding box center [347, 166] width 694 height 332
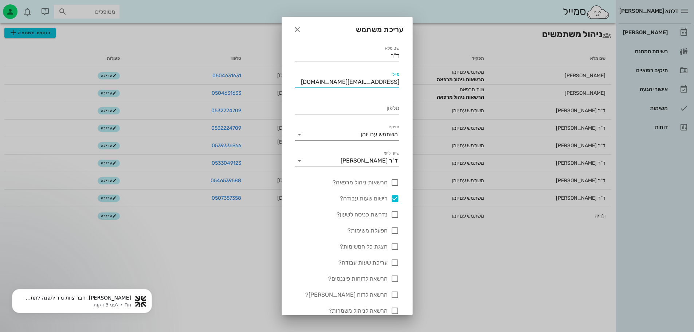
drag, startPoint x: 315, startPoint y: 83, endPoint x: 405, endPoint y: 84, distance: 90.0
click at [405, 84] on div "שם מלא ד"ר מייל [EMAIL_ADDRESS][DOMAIN_NAME] טלפון תפקיד משתמש עם [PERSON_NAME]…" at bounding box center [347, 260] width 130 height 441
click at [313, 162] on button "Clear שיוך ליומן" at bounding box center [309, 160] width 9 height 9
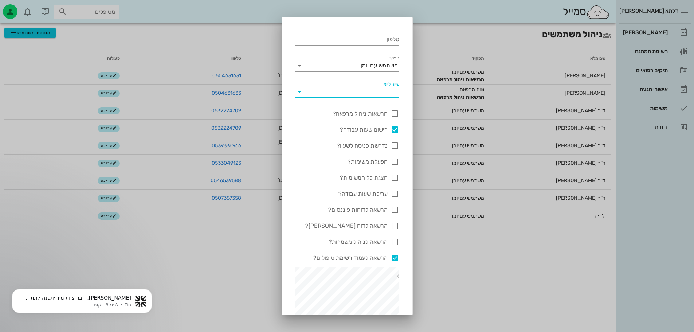
scroll to position [184, 0]
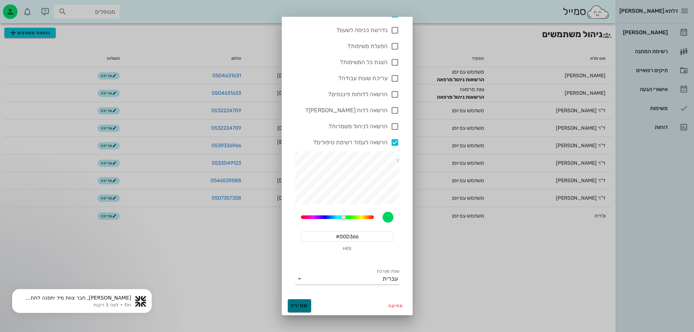
click at [307, 307] on span "שמירה" at bounding box center [299, 306] width 17 height 6
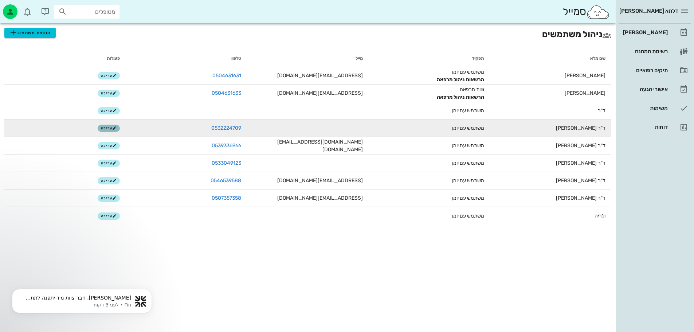
click at [111, 128] on span "עריכה" at bounding box center [109, 128] width 16 height 4
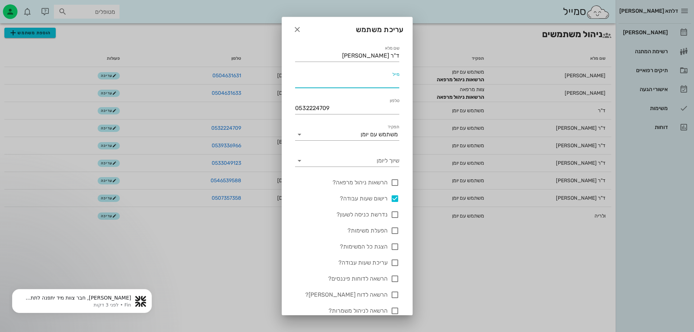
paste input "[EMAIL_ADDRESS][DOMAIN_NAME]"
type input "[EMAIL_ADDRESS][DOMAIN_NAME]"
click at [374, 161] on input "שיוך ליומן" at bounding box center [353, 161] width 93 height 12
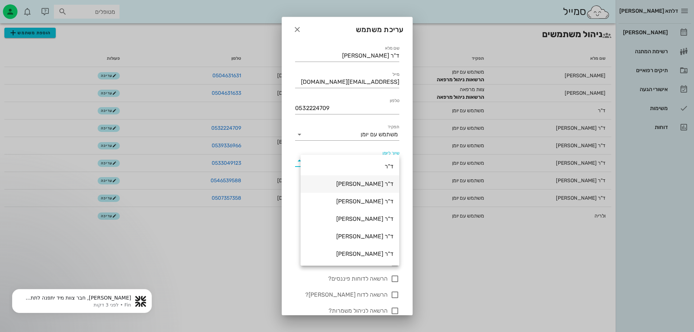
click at [380, 185] on div "ד"ר [PERSON_NAME]" at bounding box center [350, 183] width 87 height 7
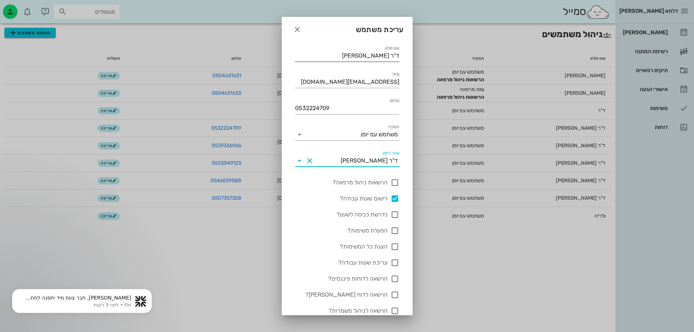
click at [363, 54] on input "ד"ר [PERSON_NAME]" at bounding box center [347, 56] width 104 height 12
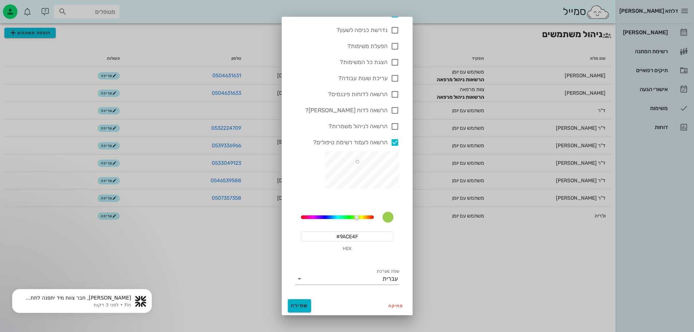
type input "ד"ר [PERSON_NAME]"
click at [308, 306] on span "שמירה" at bounding box center [299, 306] width 17 height 6
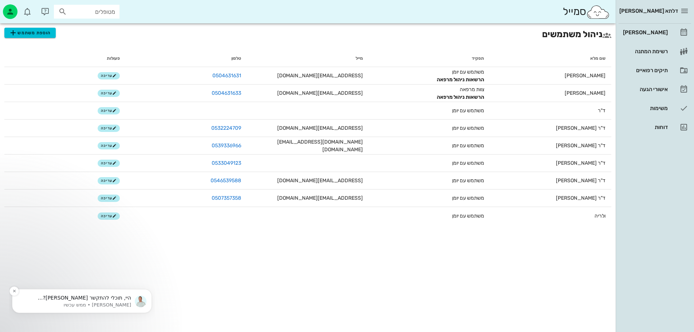
click at [68, 297] on p "היי, תוכלי להתקשר [PERSON_NAME]? 0552724499" at bounding box center [76, 297] width 110 height 7
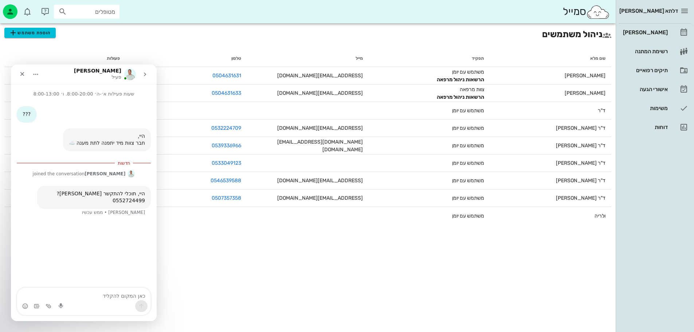
scroll to position [1, 0]
type textarea "מתקשרת"
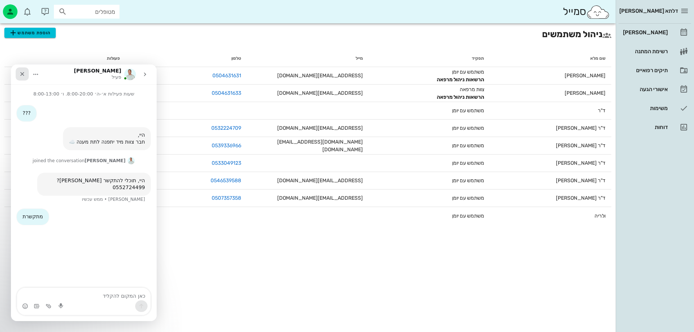
click at [20, 76] on icon "סגור" at bounding box center [22, 74] width 6 height 6
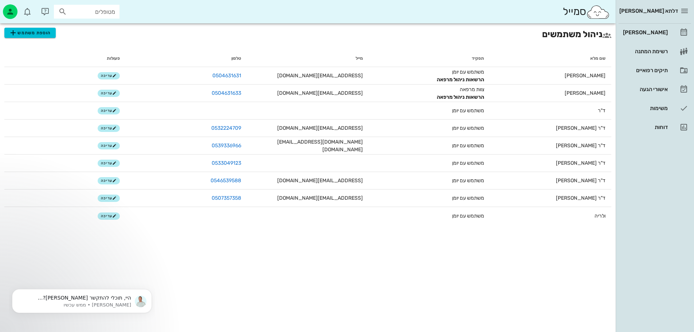
scroll to position [0, 0]
click at [85, 299] on p "היי, תוכלי להתקשר [PERSON_NAME]? 0552724499" at bounding box center [76, 297] width 110 height 7
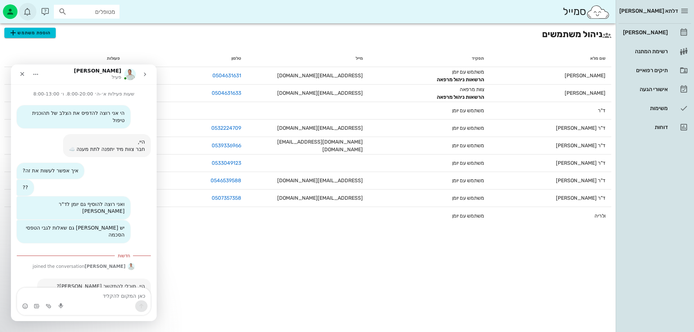
scroll to position [8, 0]
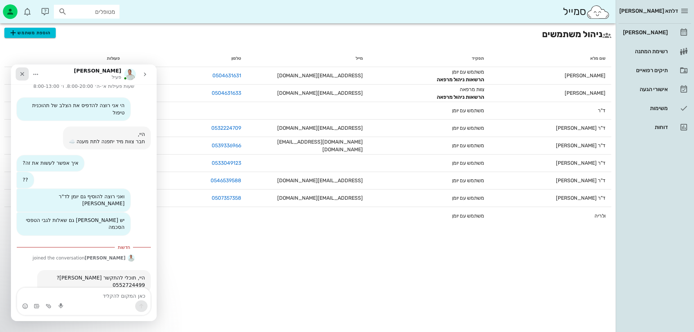
click at [23, 72] on icon "סגור" at bounding box center [22, 74] width 6 height 6
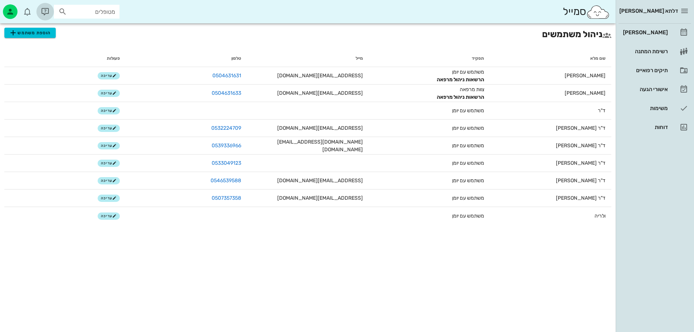
click at [47, 10] on icon "button" at bounding box center [45, 11] width 9 height 9
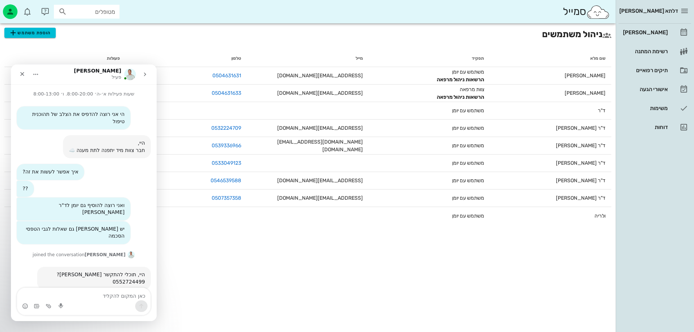
click at [32, 72] on button "בית" at bounding box center [36, 74] width 14 height 14
drag, startPoint x: 19, startPoint y: 73, endPoint x: 62, endPoint y: 102, distance: 52.2
click at [19, 73] on icon "סגור" at bounding box center [22, 74] width 6 height 6
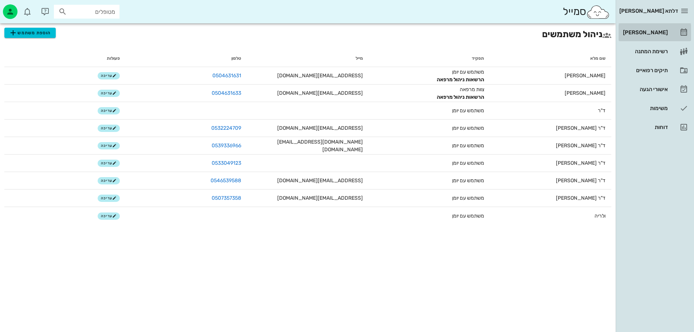
click at [663, 33] on div "[PERSON_NAME]" at bounding box center [645, 33] width 46 height 6
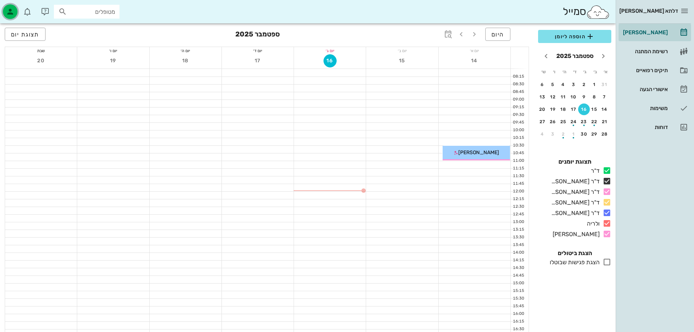
click at [13, 12] on icon "button" at bounding box center [10, 11] width 9 height 9
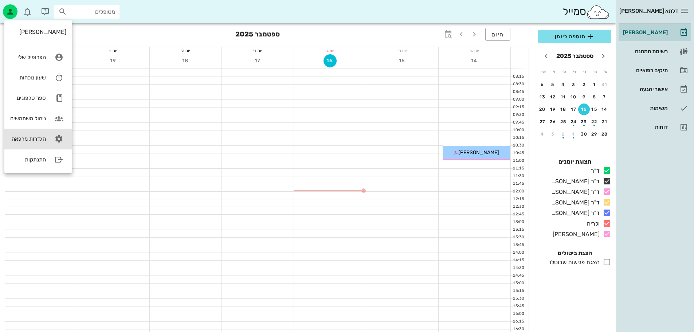
click at [38, 139] on div "הגדרות מרפאה" at bounding box center [28, 139] width 36 height 7
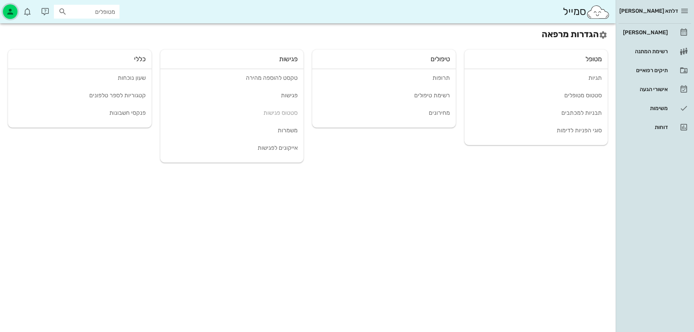
drag, startPoint x: 12, startPoint y: 10, endPoint x: 20, endPoint y: 30, distance: 21.6
click at [12, 10] on icon "button" at bounding box center [10, 11] width 9 height 9
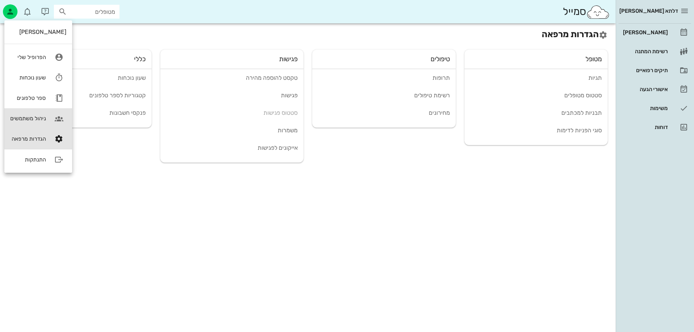
click at [33, 121] on div "ניהול משתמשים" at bounding box center [28, 118] width 36 height 7
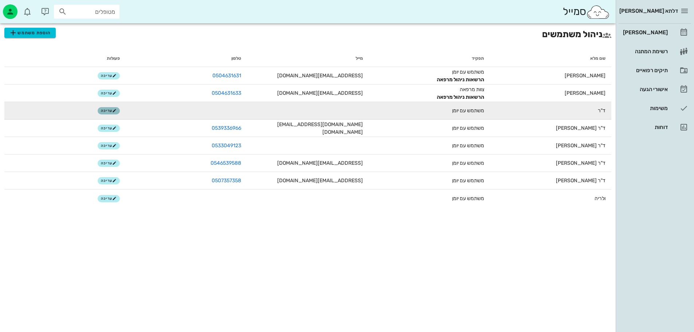
click at [101, 109] on button "עריכה" at bounding box center [109, 110] width 22 height 7
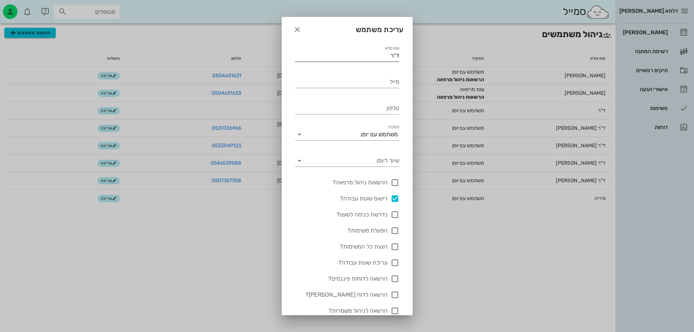
click at [362, 58] on input "ד"ר" at bounding box center [347, 56] width 104 height 12
type input "ד"ר אס"
click at [302, 31] on icon "button" at bounding box center [297, 29] width 9 height 9
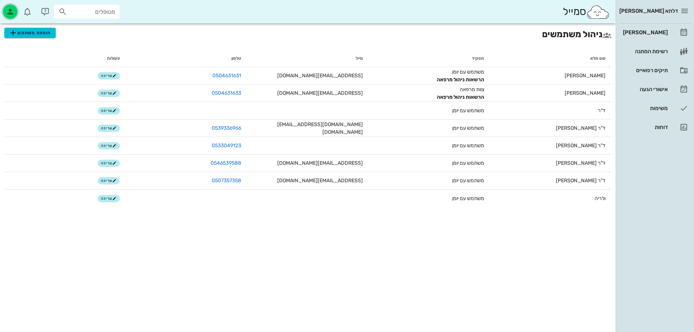
click at [13, 14] on icon "button" at bounding box center [10, 11] width 9 height 9
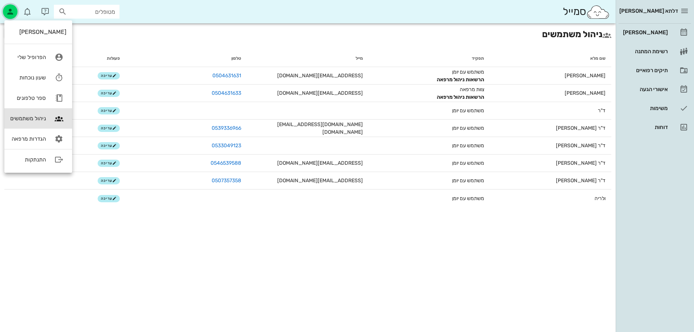
click at [13, 14] on icon "button" at bounding box center [10, 11] width 9 height 9
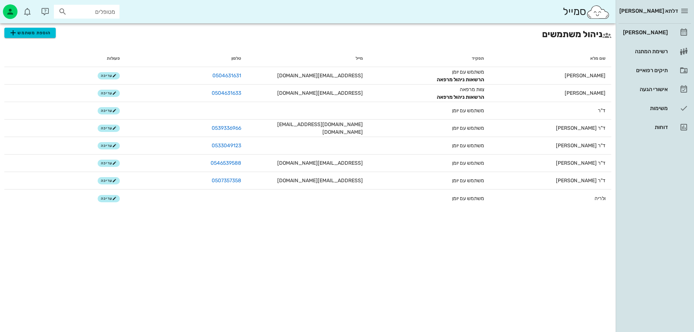
click at [604, 11] on img at bounding box center [598, 12] width 24 height 15
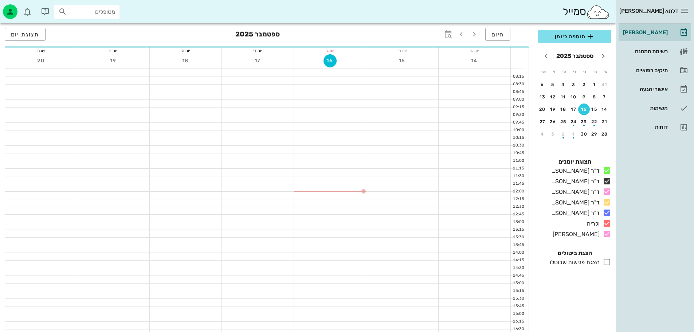
click at [676, 9] on span "דלתא [PERSON_NAME]" at bounding box center [649, 11] width 59 height 7
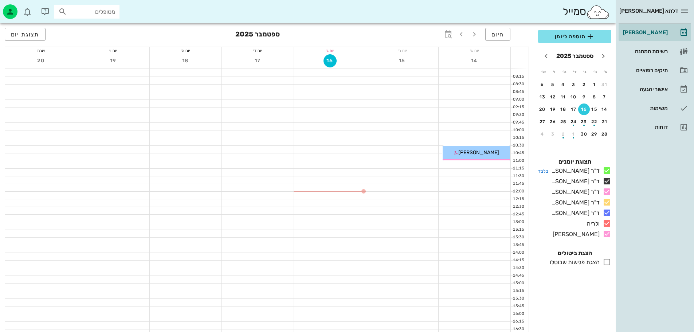
click at [585, 171] on div "ד"ר [PERSON_NAME]" at bounding box center [574, 171] width 51 height 9
click at [593, 171] on div "ד"ר [PERSON_NAME]" at bounding box center [574, 171] width 51 height 9
click at [9, 8] on icon "button" at bounding box center [10, 11] width 9 height 9
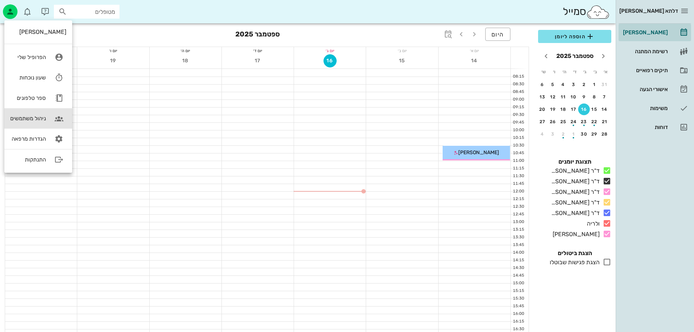
click at [32, 114] on link "ניהול משתמשים" at bounding box center [38, 118] width 68 height 20
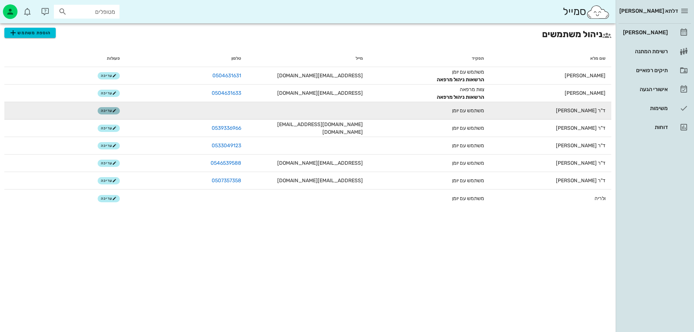
click at [104, 110] on span "עריכה" at bounding box center [109, 111] width 16 height 4
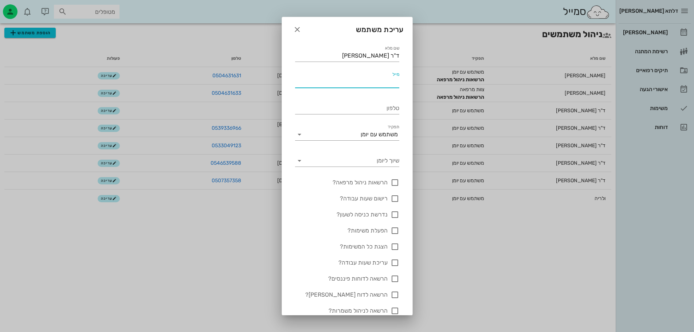
drag, startPoint x: 380, startPoint y: 87, endPoint x: 366, endPoint y: 79, distance: 16.3
click at [366, 79] on input "מייל" at bounding box center [347, 82] width 104 height 12
paste input "[EMAIL_ADDRESS][DOMAIN_NAME]"
type input "[EMAIL_ADDRESS][DOMAIN_NAME]"
click at [365, 109] on input "טלפון" at bounding box center [347, 108] width 104 height 12
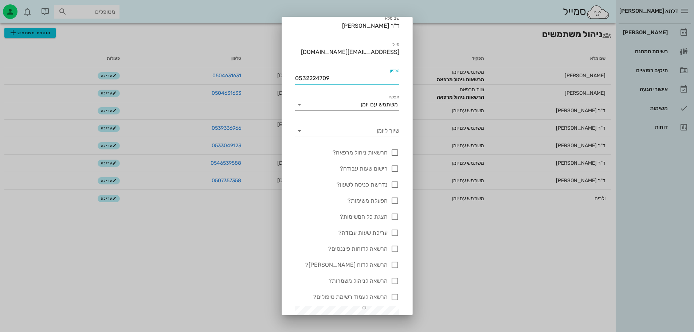
scroll to position [73, 0]
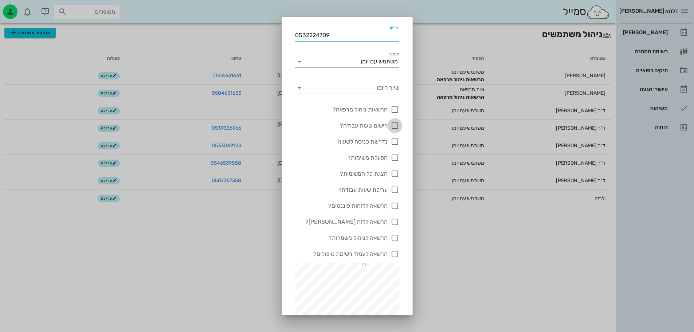
type input "0532224709"
click at [392, 129] on div at bounding box center [395, 126] width 12 height 12
checkbox input "true"
click at [395, 253] on div at bounding box center [395, 254] width 12 height 12
checkbox input "true"
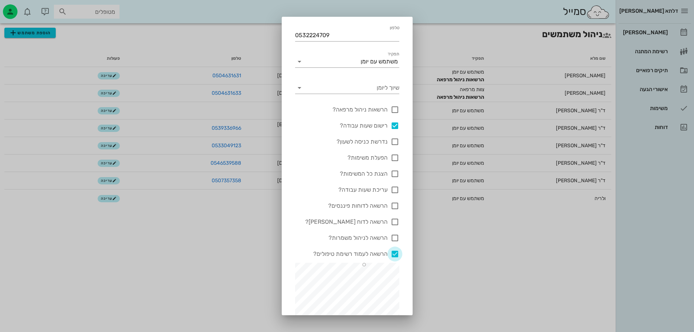
scroll to position [184, 0]
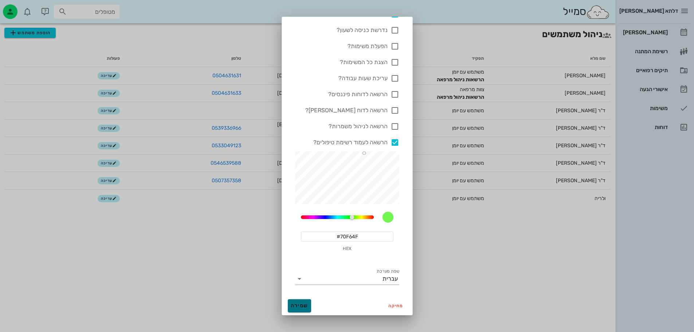
click at [301, 306] on span "שמירה" at bounding box center [299, 306] width 17 height 6
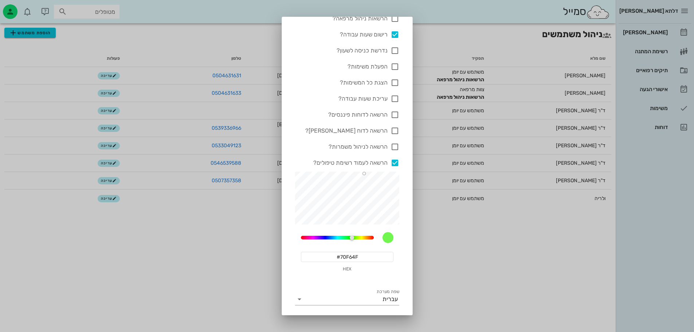
scroll to position [212, 0]
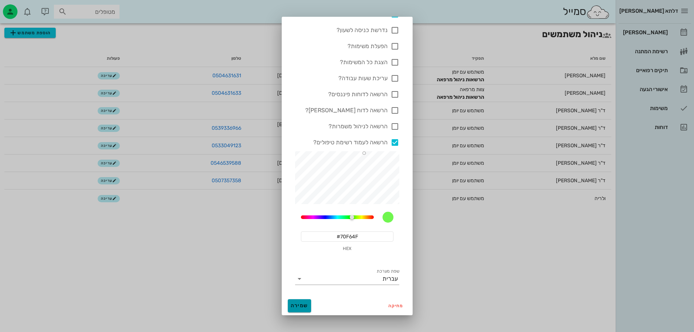
click at [304, 305] on span "שמירה" at bounding box center [299, 306] width 17 height 6
click at [301, 306] on span "שמירה" at bounding box center [299, 306] width 17 height 6
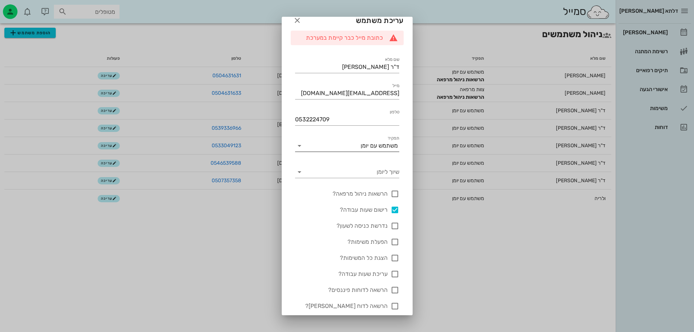
scroll to position [0, 0]
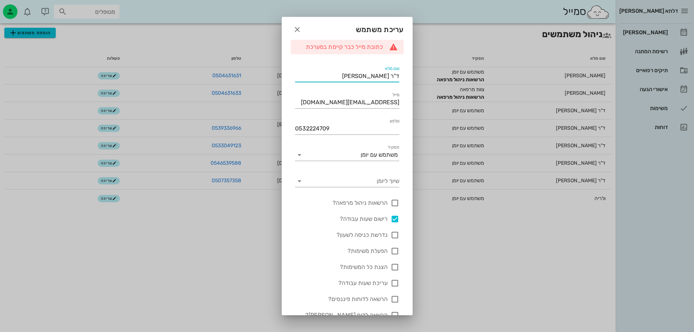
click at [354, 82] on input "ד"ר [PERSON_NAME]" at bounding box center [347, 76] width 104 height 12
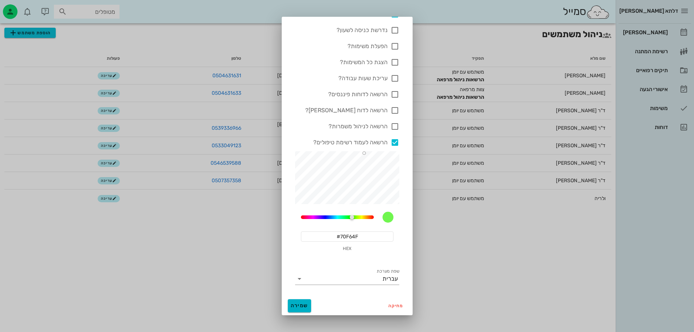
type input "ד"ר [PERSON_NAME]"
click at [307, 306] on span "שמירה" at bounding box center [299, 306] width 17 height 6
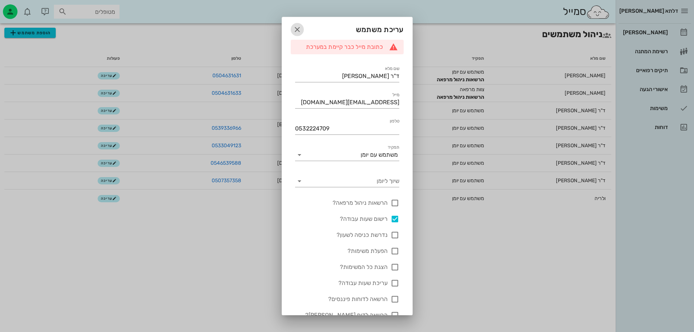
click at [302, 29] on icon "button" at bounding box center [297, 29] width 9 height 9
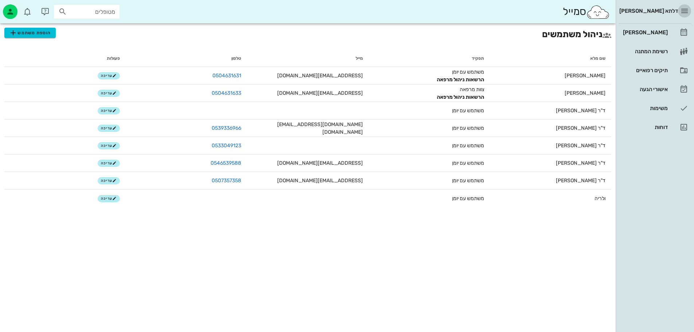
click at [686, 11] on icon "button" at bounding box center [684, 11] width 9 height 9
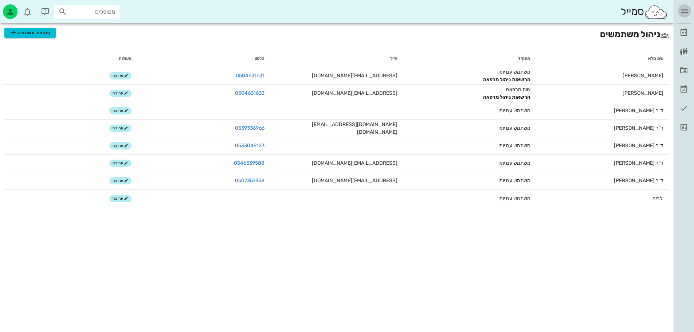
click at [686, 11] on icon "button" at bounding box center [684, 11] width 9 height 9
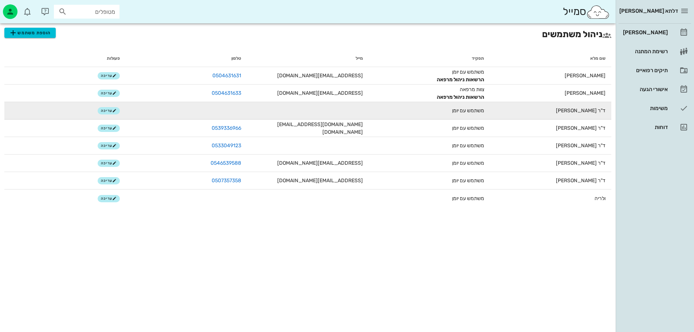
click at [588, 113] on span "ד"ר [PERSON_NAME]" at bounding box center [581, 111] width 50 height 6
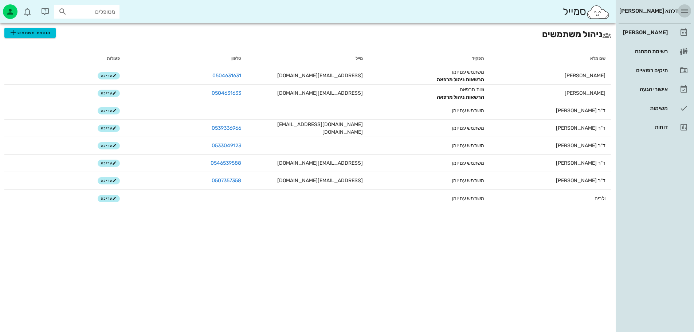
click at [683, 13] on icon "button" at bounding box center [684, 11] width 9 height 9
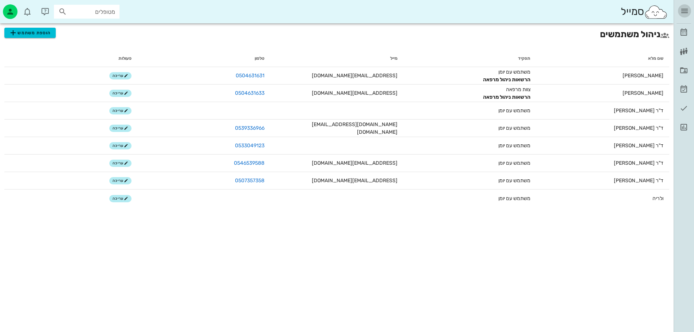
click at [683, 13] on icon "button" at bounding box center [684, 11] width 9 height 9
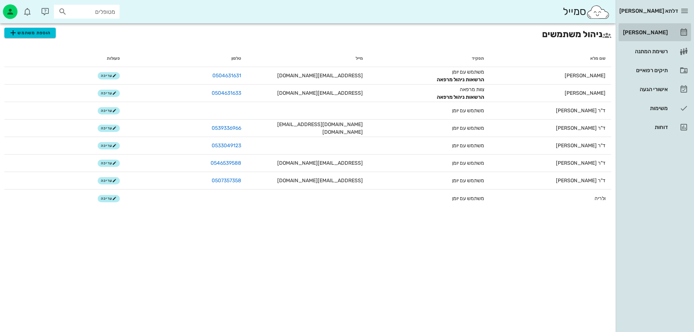
click at [657, 31] on div "[PERSON_NAME]" at bounding box center [645, 33] width 46 height 6
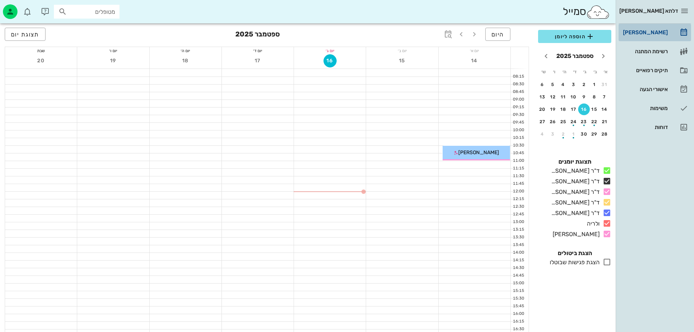
click at [659, 32] on div "[PERSON_NAME]" at bounding box center [645, 33] width 46 height 6
click at [478, 151] on span "[PERSON_NAME]" at bounding box center [478, 152] width 41 height 6
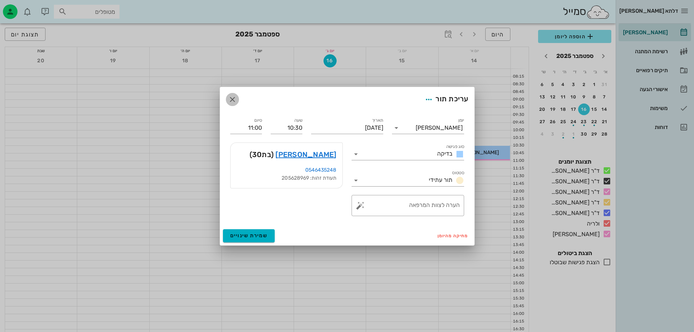
click at [236, 104] on button "button" at bounding box center [232, 99] width 13 height 13
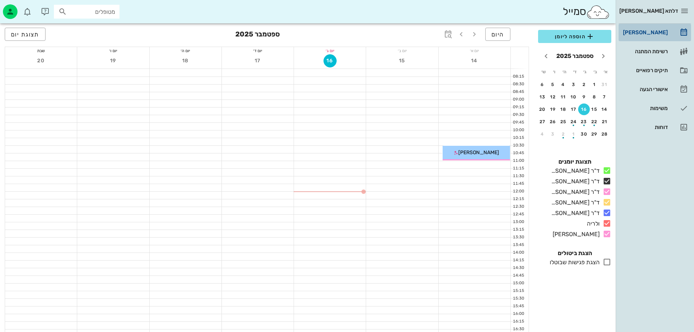
click at [667, 24] on link "[PERSON_NAME]" at bounding box center [655, 32] width 73 height 17
click at [660, 33] on div "[PERSON_NAME]" at bounding box center [645, 33] width 46 height 6
drag, startPoint x: 686, startPoint y: 9, endPoint x: 680, endPoint y: 9, distance: 5.5
click at [685, 9] on icon "button" at bounding box center [684, 11] width 9 height 9
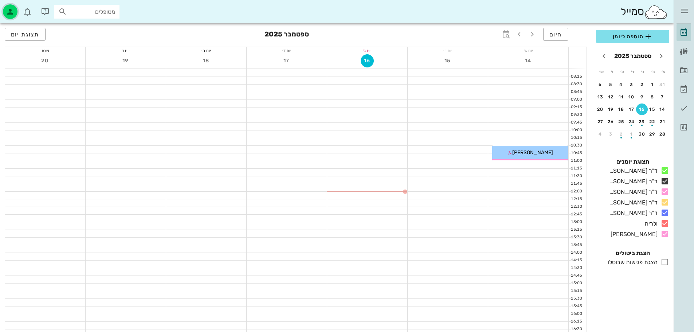
click at [8, 13] on icon "button" at bounding box center [10, 11] width 9 height 9
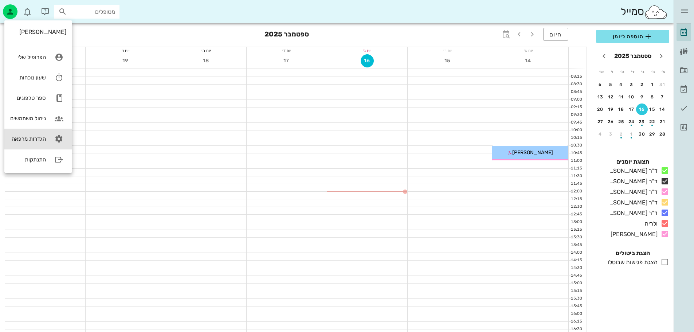
click at [22, 135] on link "הגדרות מרפאה" at bounding box center [38, 139] width 68 height 20
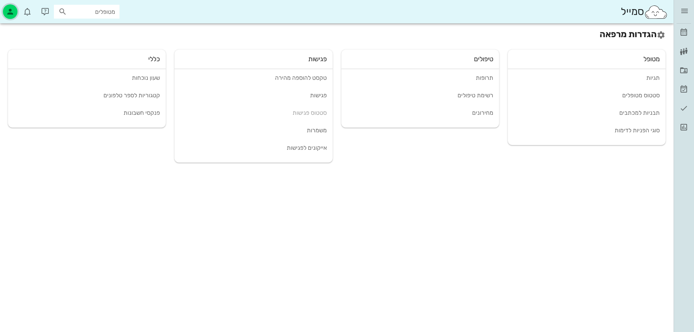
click at [8, 13] on icon "button" at bounding box center [10, 11] width 9 height 9
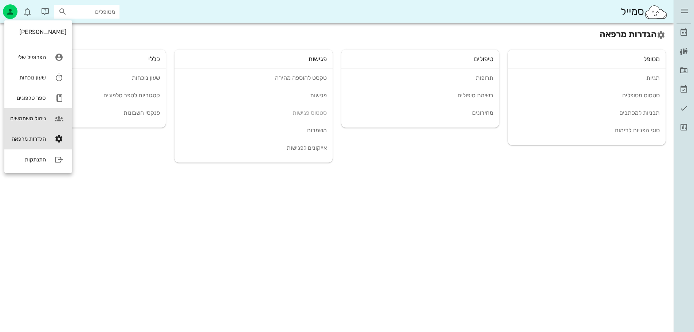
click at [36, 116] on div "ניהול משתמשים" at bounding box center [28, 118] width 36 height 7
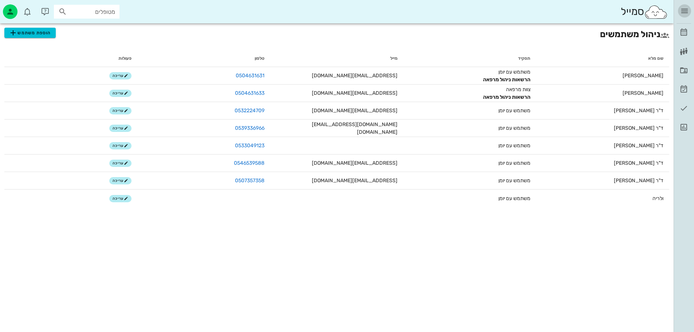
click at [684, 11] on icon "button" at bounding box center [684, 11] width 9 height 9
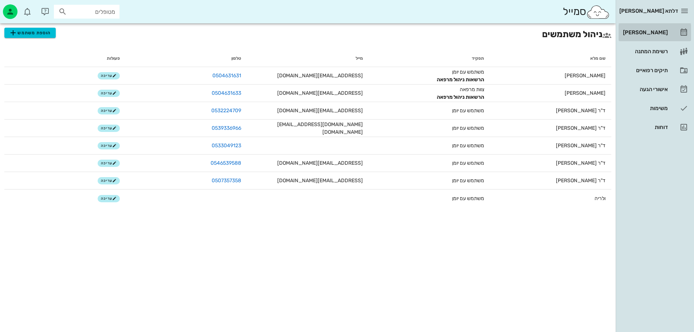
click at [655, 36] on div "[PERSON_NAME]" at bounding box center [645, 33] width 46 height 12
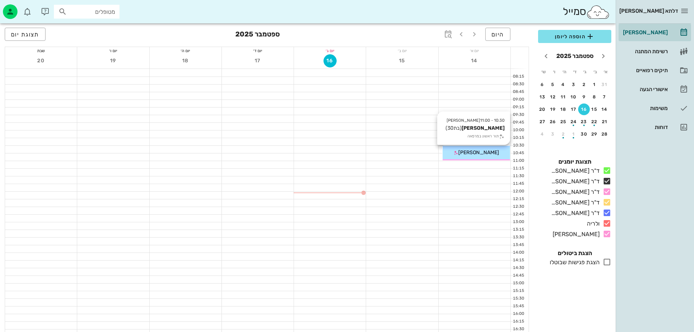
click at [485, 155] on span "[PERSON_NAME]" at bounding box center [478, 152] width 41 height 6
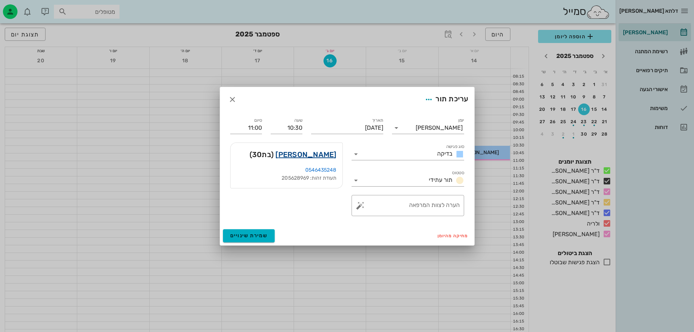
click at [319, 156] on link "[PERSON_NAME]" at bounding box center [306, 155] width 61 height 12
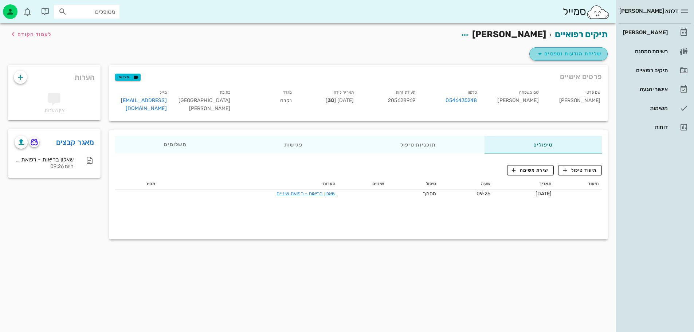
click at [561, 52] on span "שליחת הודעות וטפסים" at bounding box center [569, 54] width 66 height 9
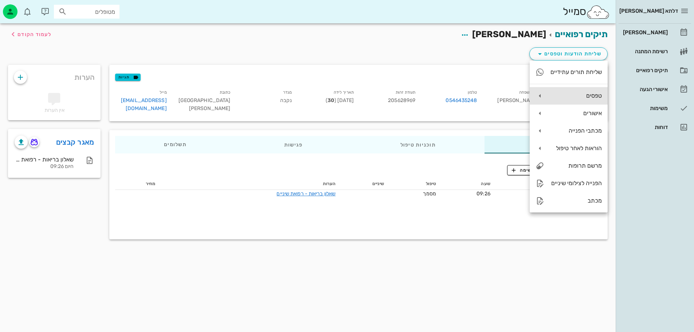
click at [584, 91] on div "טפסים" at bounding box center [569, 95] width 78 height 17
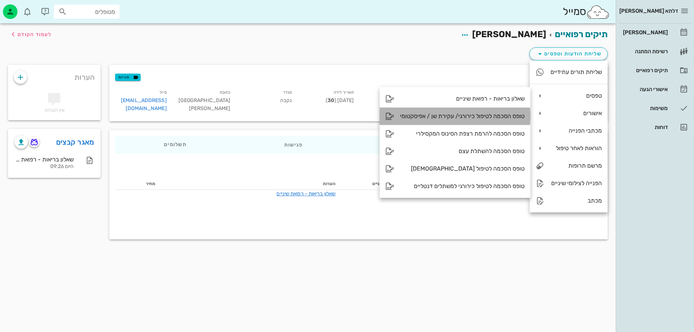
click at [491, 118] on div "טופס הסכמה לטיפול כירורגי/ עקירת שן / אפיסקטומי" at bounding box center [462, 116] width 125 height 7
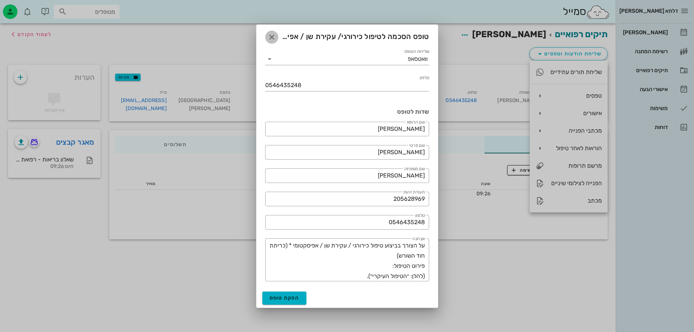
click at [277, 40] on span "button" at bounding box center [271, 37] width 13 height 9
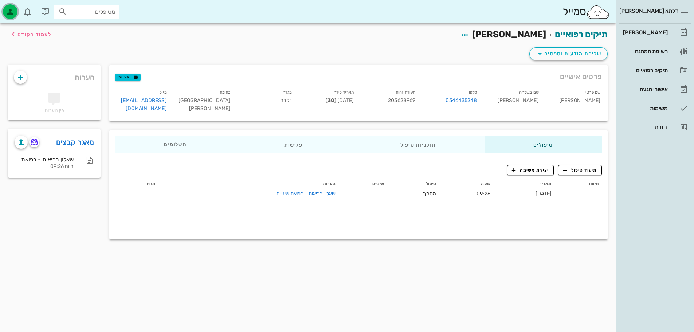
click at [13, 9] on icon "button" at bounding box center [10, 11] width 9 height 9
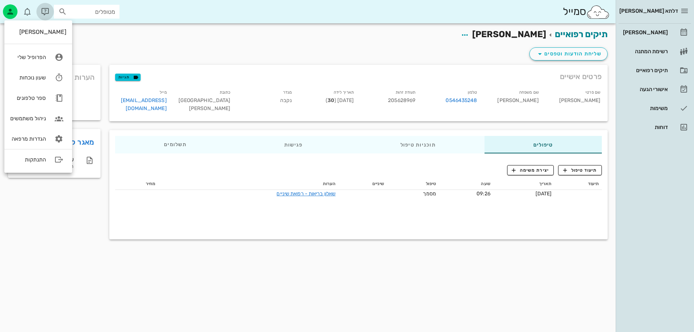
click at [47, 3] on button "button" at bounding box center [44, 11] width 17 height 17
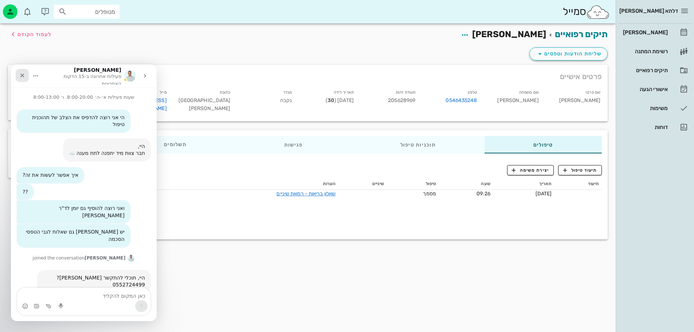
click at [23, 73] on icon "סגור" at bounding box center [22, 76] width 6 height 6
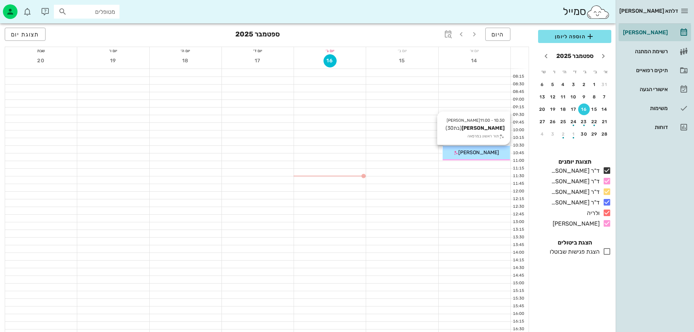
click at [491, 149] on div "[PERSON_NAME]" at bounding box center [476, 153] width 67 height 8
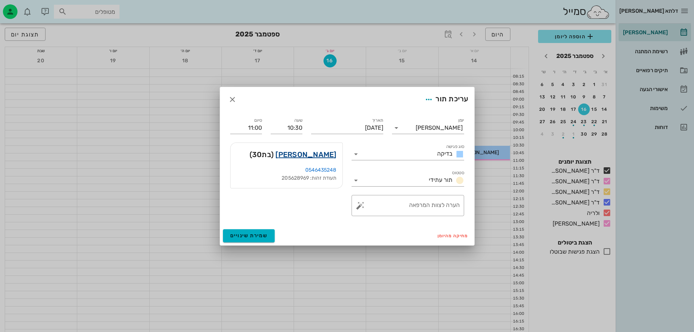
click at [315, 156] on link "[PERSON_NAME]" at bounding box center [306, 155] width 61 height 12
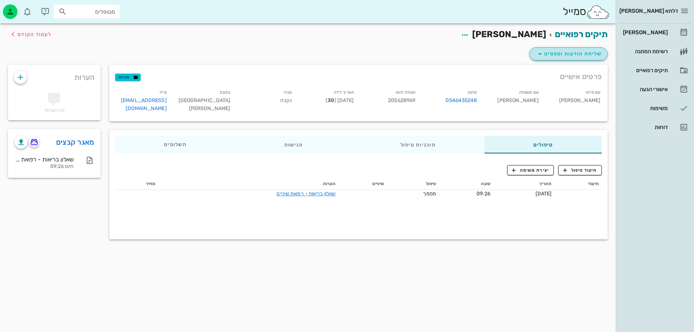
click at [554, 53] on span "שליחת הודעות וטפסים" at bounding box center [569, 54] width 66 height 9
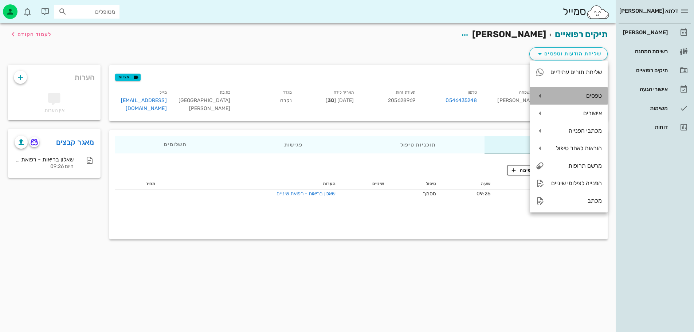
click at [590, 99] on div "טפסים" at bounding box center [569, 95] width 78 height 17
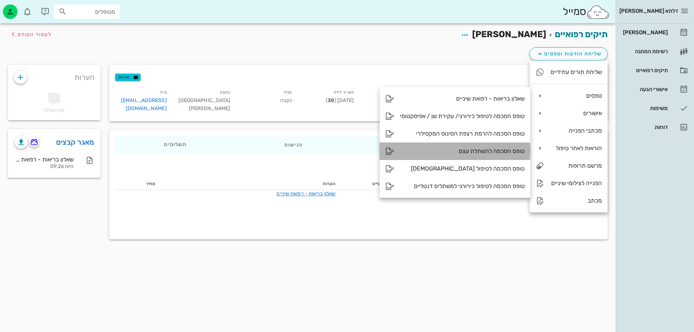
click at [485, 151] on div "טופס הסכמה להשתלת עצם" at bounding box center [462, 151] width 125 height 7
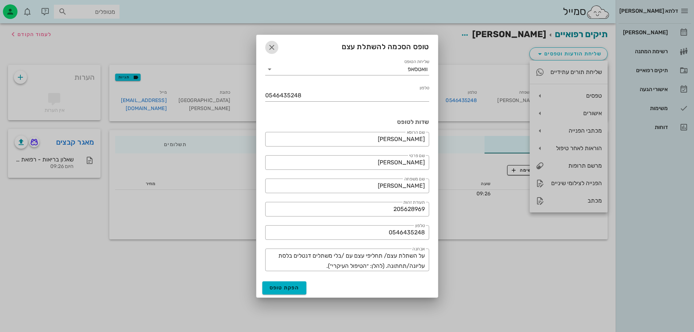
click at [276, 48] on icon "button" at bounding box center [272, 47] width 9 height 9
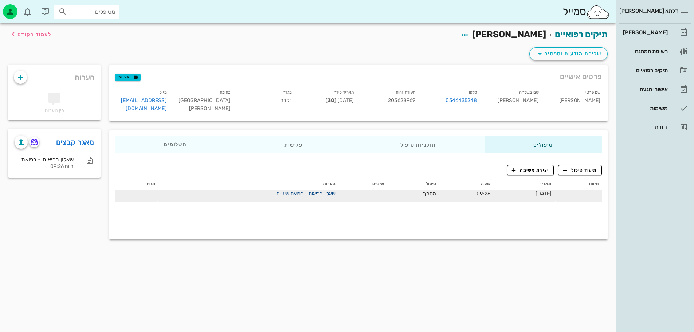
click at [310, 191] on link "שאלון בריאות - רפואת שיניים" at bounding box center [306, 194] width 59 height 6
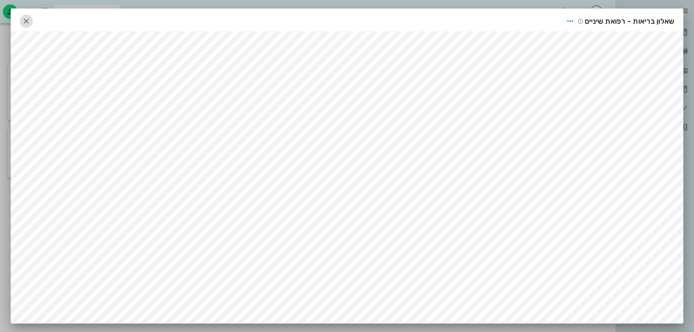
click at [26, 22] on icon "button" at bounding box center [26, 21] width 9 height 9
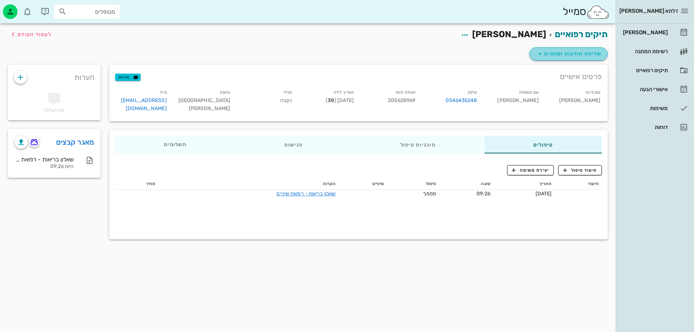
click at [545, 55] on icon "button" at bounding box center [540, 54] width 9 height 9
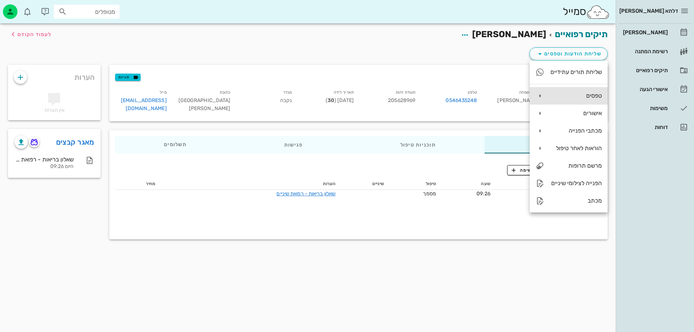
click at [589, 100] on div "טפסים" at bounding box center [569, 95] width 78 height 17
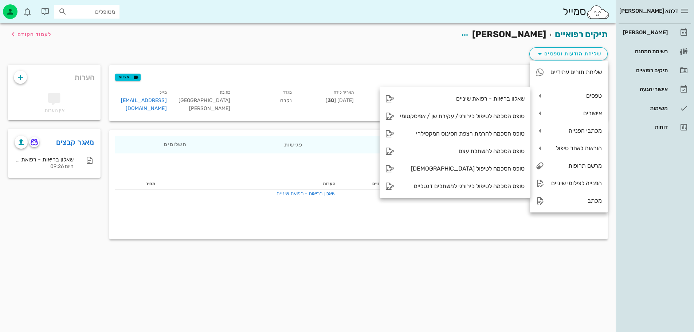
click at [467, 58] on div "שליחת הודעות וטפסים" at bounding box center [308, 55] width 609 height 19
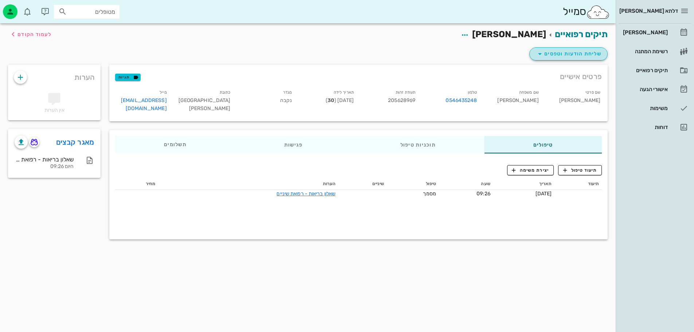
click at [592, 58] on span "שליחת הודעות וטפסים" at bounding box center [569, 54] width 66 height 9
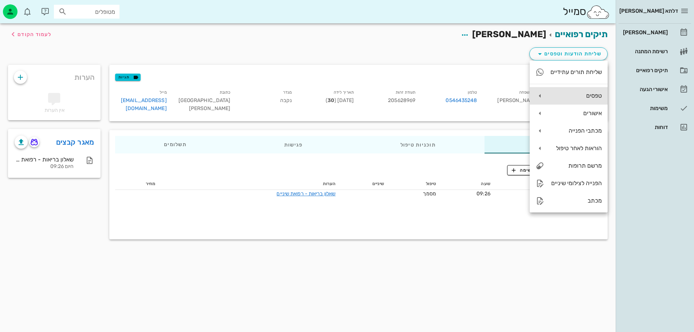
click at [585, 98] on div "טפסים" at bounding box center [576, 95] width 52 height 7
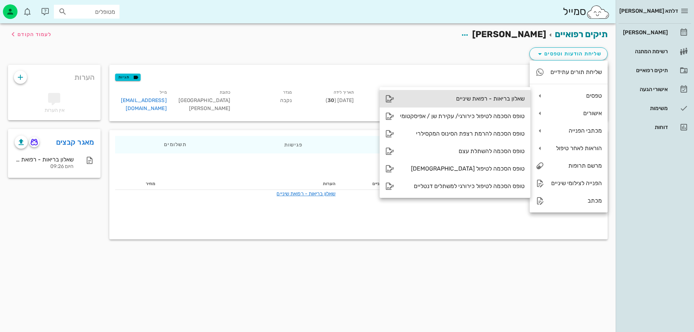
click at [512, 102] on div "שאלון בריאות - רפואת שיניים" at bounding box center [462, 98] width 125 height 7
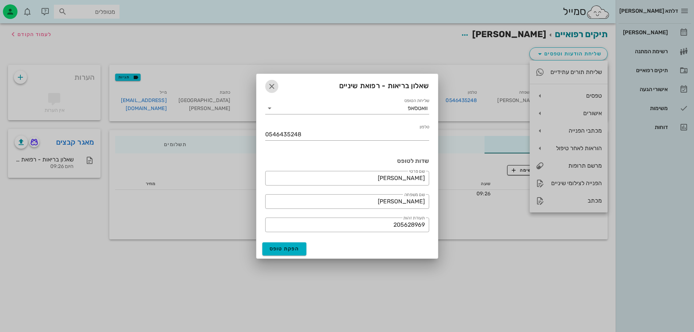
click at [266, 85] on span "button" at bounding box center [271, 86] width 13 height 9
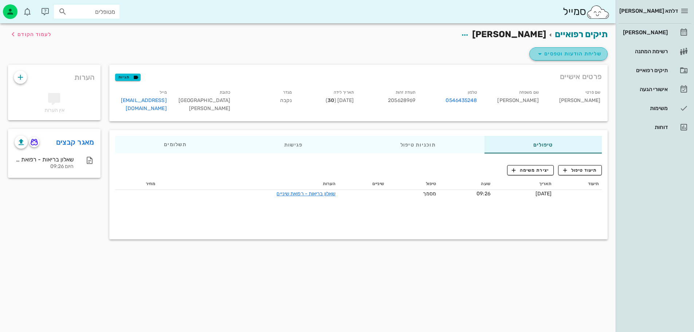
click at [585, 58] on button "שליחת הודעות וטפסים" at bounding box center [569, 53] width 78 height 13
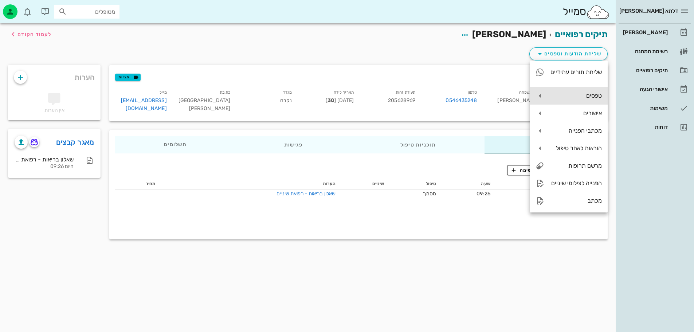
click at [592, 99] on div "טפסים" at bounding box center [576, 95] width 52 height 7
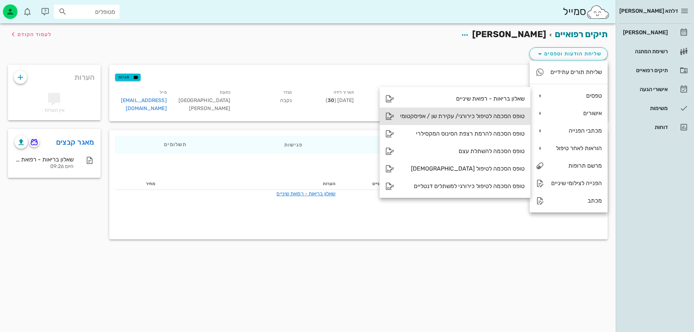
click at [502, 114] on div "טופס הסכמה לטיפול כירורגי/ עקירת שן / אפיסקטומי" at bounding box center [462, 116] width 125 height 7
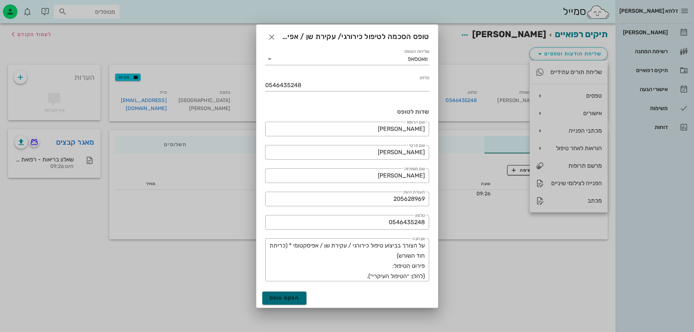
click at [294, 296] on span "הפקת טופס" at bounding box center [285, 298] width 30 height 6
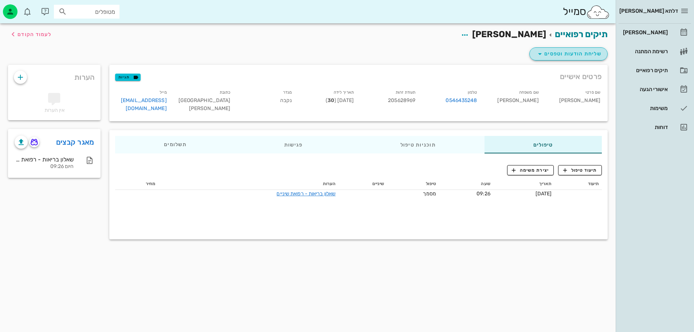
click at [543, 53] on icon "button" at bounding box center [540, 54] width 9 height 9
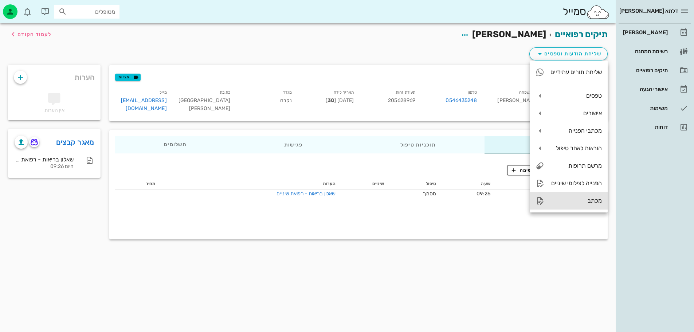
click at [588, 202] on div "מכתב" at bounding box center [576, 200] width 52 height 7
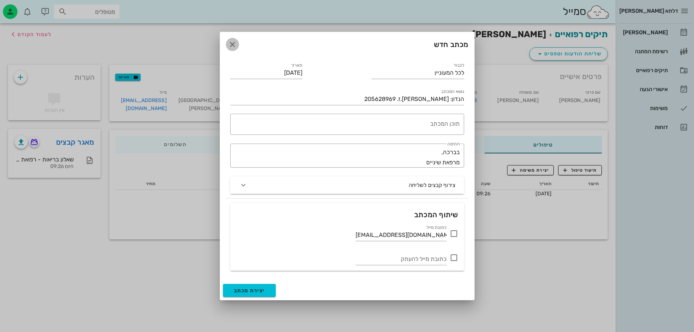
click at [227, 42] on span "button" at bounding box center [232, 44] width 13 height 9
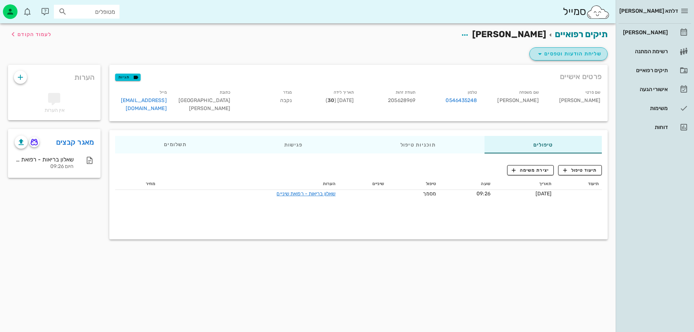
drag, startPoint x: 582, startPoint y: 57, endPoint x: 588, endPoint y: 70, distance: 13.7
click at [582, 57] on span "שליחת הודעות וטפסים" at bounding box center [569, 54] width 66 height 9
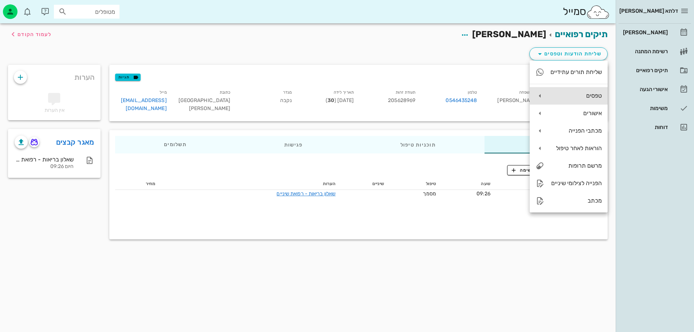
click at [590, 99] on div "טפסים" at bounding box center [576, 95] width 52 height 7
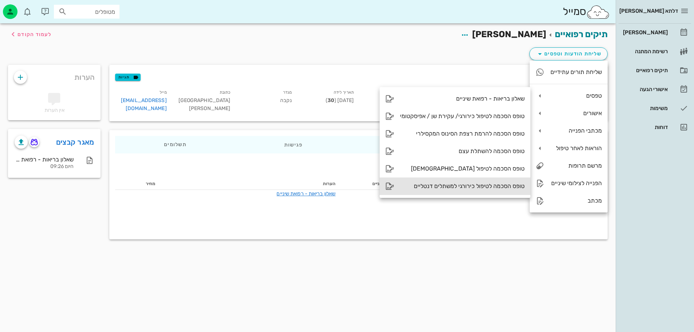
click at [388, 186] on icon at bounding box center [390, 186] width 9 height 9
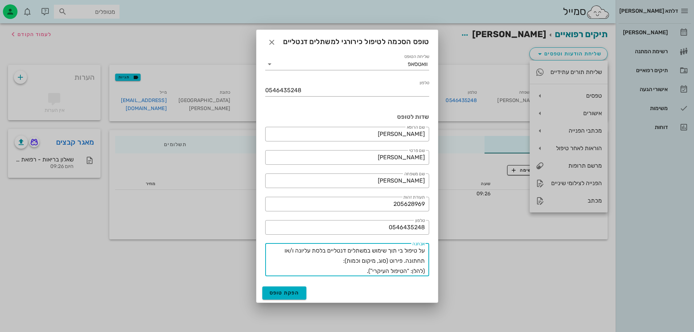
click at [316, 264] on textarea "על טיפול בי תוך שימוש במשתלים דנטליים בלסת עליונה ו/או תחתונה. פירוט (סוג, מיקו…" at bounding box center [345, 261] width 160 height 31
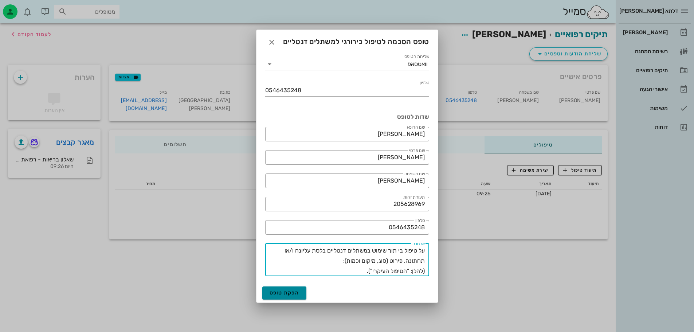
click at [300, 291] on button "הפקת טופס" at bounding box center [284, 292] width 44 height 13
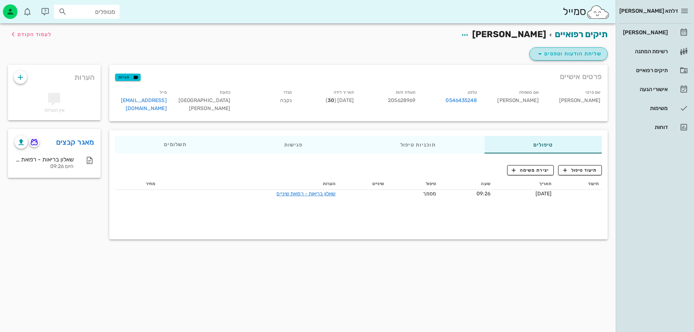
click at [543, 50] on icon "button" at bounding box center [540, 54] width 9 height 9
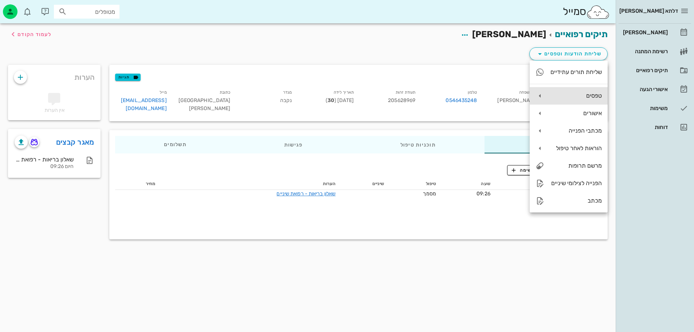
click at [584, 102] on div "טפסים" at bounding box center [569, 95] width 78 height 17
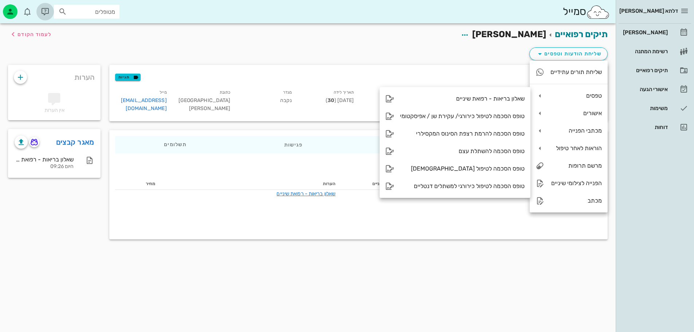
click at [52, 8] on span "button" at bounding box center [44, 11] width 17 height 9
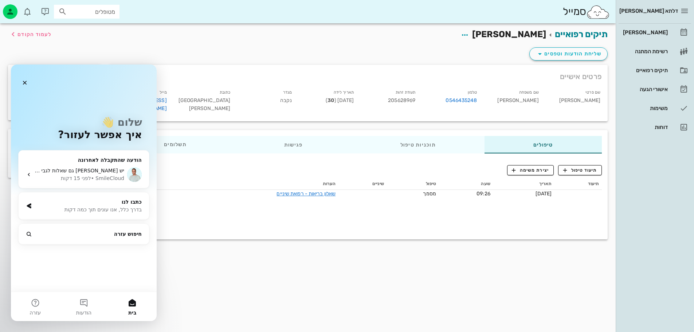
click at [113, 204] on div "כתבו לנו" at bounding box center [88, 202] width 107 height 8
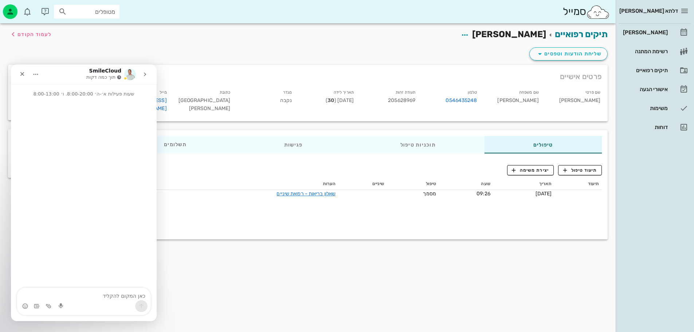
click at [106, 303] on div "Intercom Messenger" at bounding box center [83, 306] width 133 height 12
click at [106, 295] on textarea "כאן המקום להקליד" at bounding box center [83, 294] width 133 height 12
type textarea "???"
type textarea "א"
click at [39, 77] on button "בית" at bounding box center [36, 74] width 14 height 14
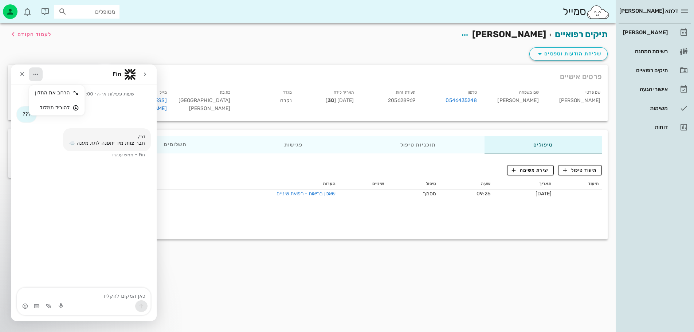
click at [389, 311] on div "תיקים רפואיים רונה גבריאל לעמוד הקודם שליחת הודעות וטפסים פרטים אישיים תגיות שם…" at bounding box center [308, 177] width 616 height 309
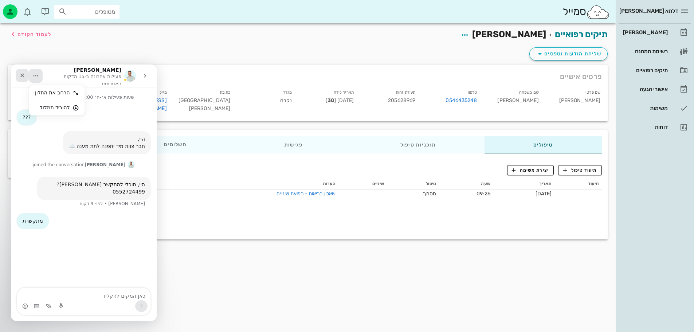
click at [24, 74] on icon "סגור" at bounding box center [22, 76] width 4 height 4
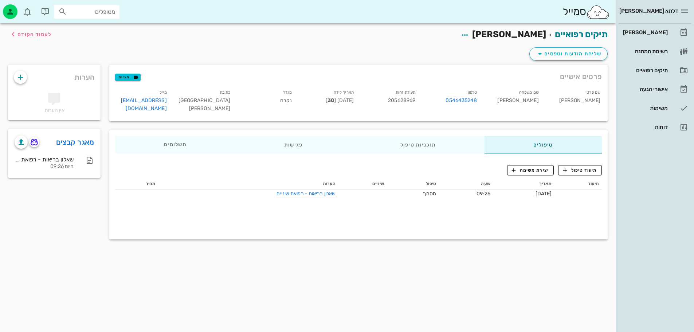
drag, startPoint x: 610, startPoint y: 188, endPoint x: 433, endPoint y: 42, distance: 229.3
click at [419, 42] on div "תיקים רפואיים רונה גבריאל לעמוד הקודם" at bounding box center [308, 34] width 609 height 23
click at [659, 36] on div "[PERSON_NAME]" at bounding box center [645, 33] width 46 height 12
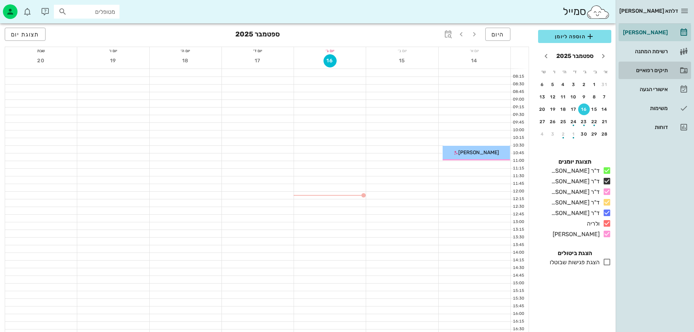
click at [659, 70] on div "תיקים רפואיים" at bounding box center [645, 70] width 46 height 6
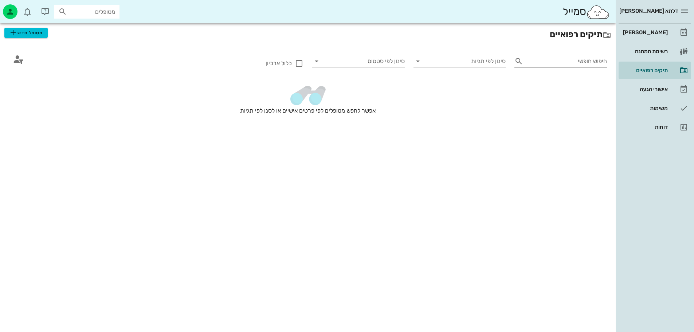
click at [567, 65] on input "חיפוש חופשי" at bounding box center [566, 61] width 81 height 12
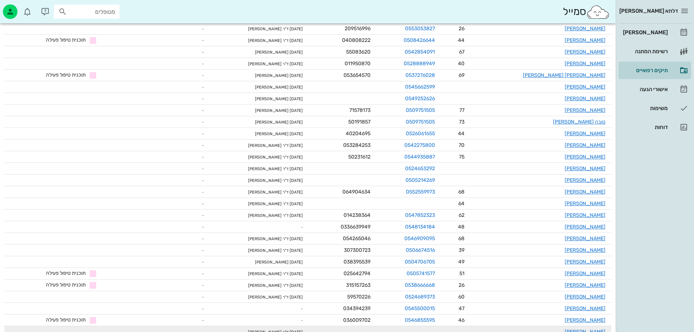
scroll to position [381, 0]
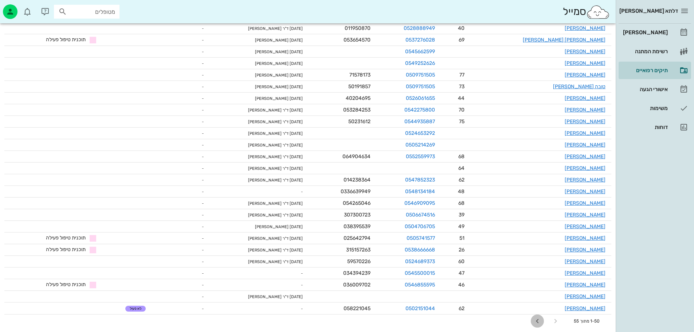
click at [534, 325] on button "עמוד הבא" at bounding box center [537, 321] width 13 height 13
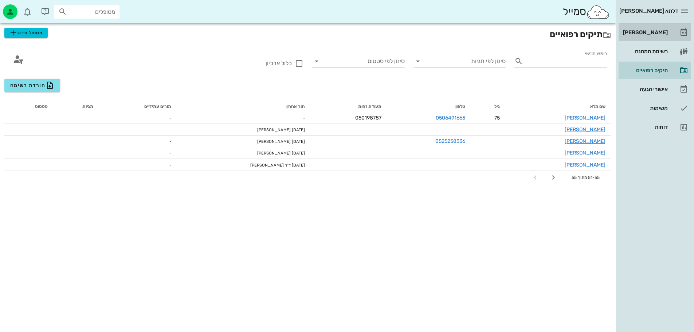
click at [662, 34] on div "[PERSON_NAME]" at bounding box center [645, 33] width 46 height 6
